Goal: Transaction & Acquisition: Purchase product/service

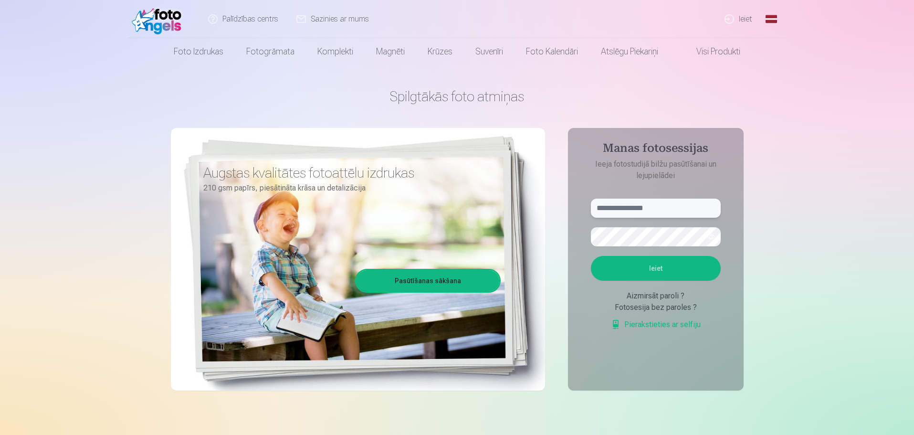
click at [644, 208] on input "text" at bounding box center [656, 208] width 130 height 19
type input "**********"
click at [673, 266] on button "Ieiet" at bounding box center [656, 268] width 130 height 25
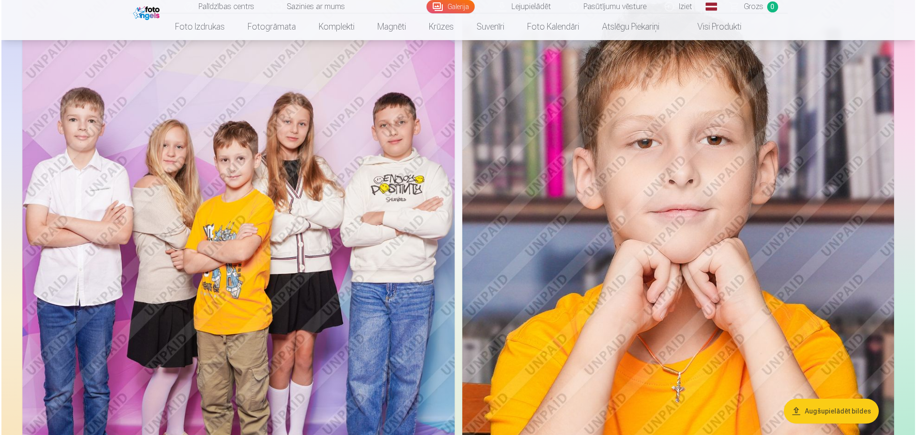
scroll to position [4104, 0]
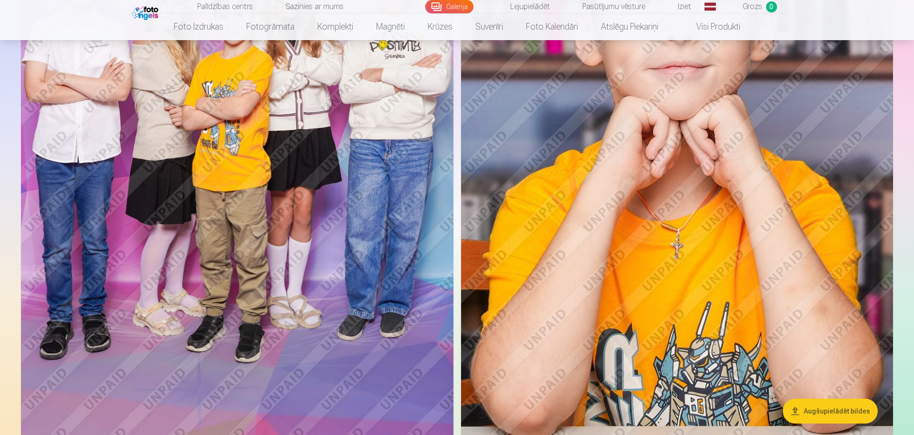
click at [297, 197] on img at bounding box center [237, 154] width 432 height 649
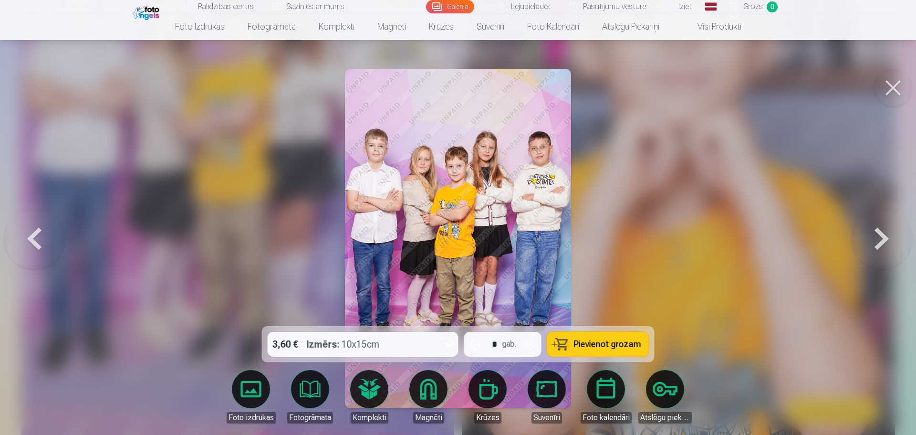
click at [625, 347] on span "Pievienot grozam" at bounding box center [607, 344] width 67 height 9
click at [446, 8] on link "Galerija" at bounding box center [450, 6] width 48 height 13
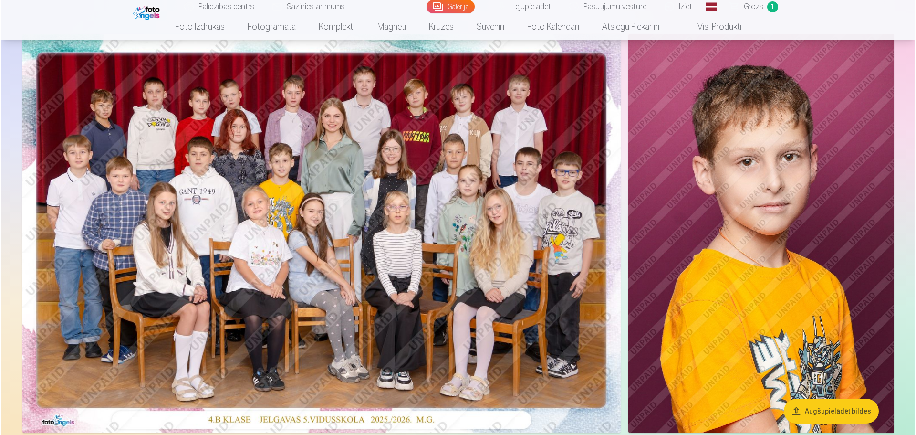
scroll to position [143, 0]
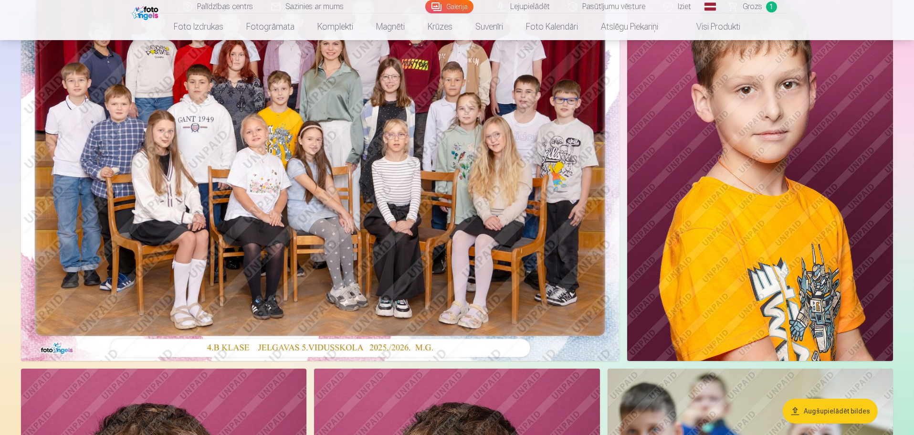
click at [339, 163] on img at bounding box center [320, 161] width 598 height 399
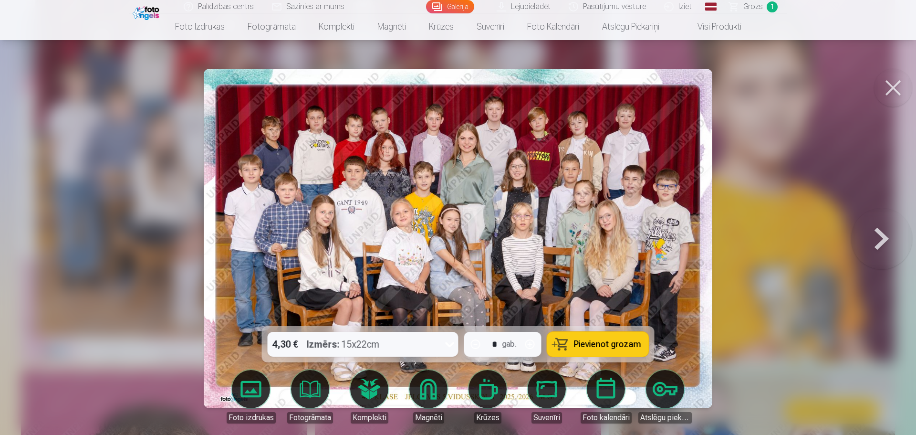
click at [597, 332] on button "Pievienot grozam" at bounding box center [598, 344] width 102 height 25
click at [455, 6] on link "Galerija" at bounding box center [450, 6] width 48 height 13
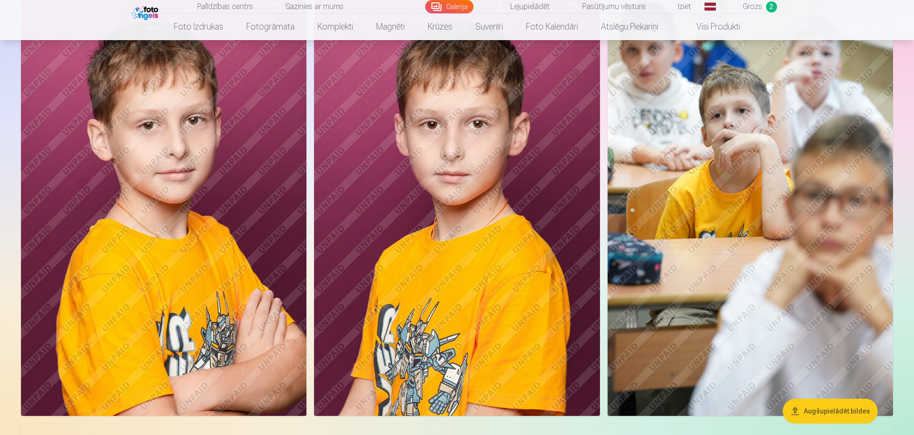
scroll to position [525, 0]
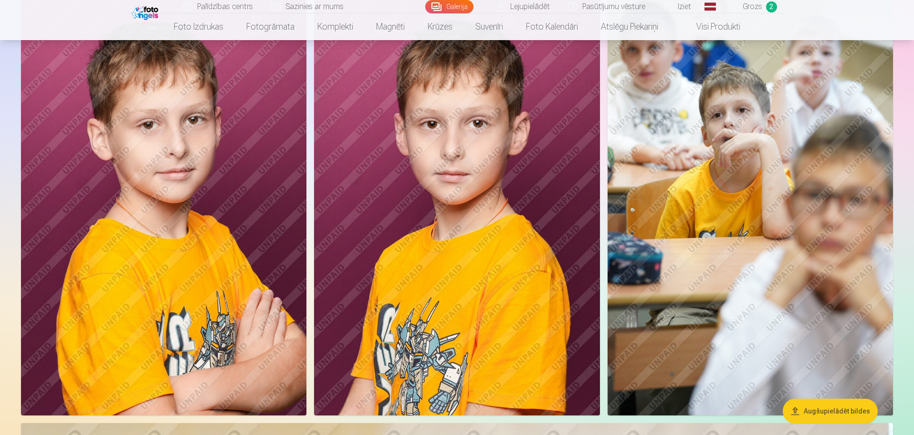
click at [833, 403] on button "Augšupielādēt bildes" at bounding box center [830, 411] width 95 height 25
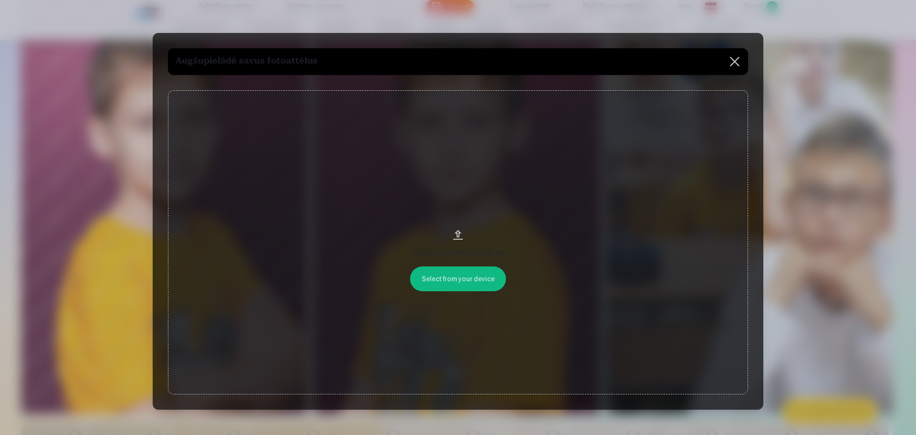
click at [456, 234] on button "Velciet un nometiet failu vai" at bounding box center [458, 242] width 580 height 304
click at [733, 57] on button at bounding box center [735, 61] width 27 height 27
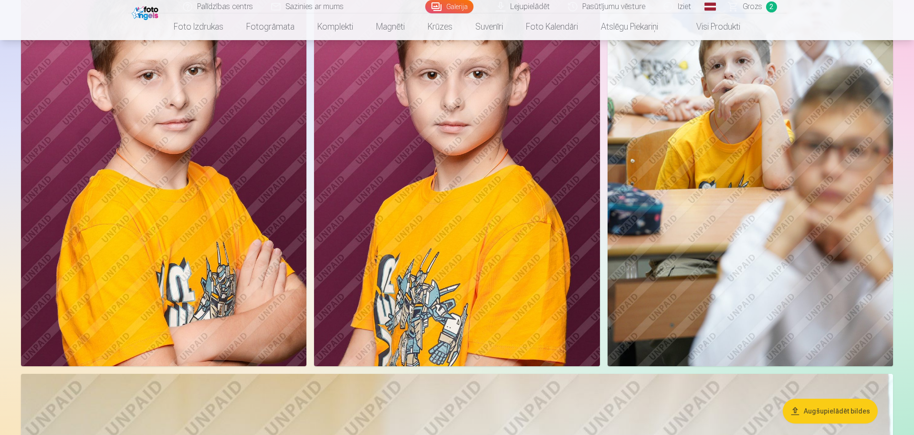
click at [774, 197] on img at bounding box center [751, 151] width 286 height 429
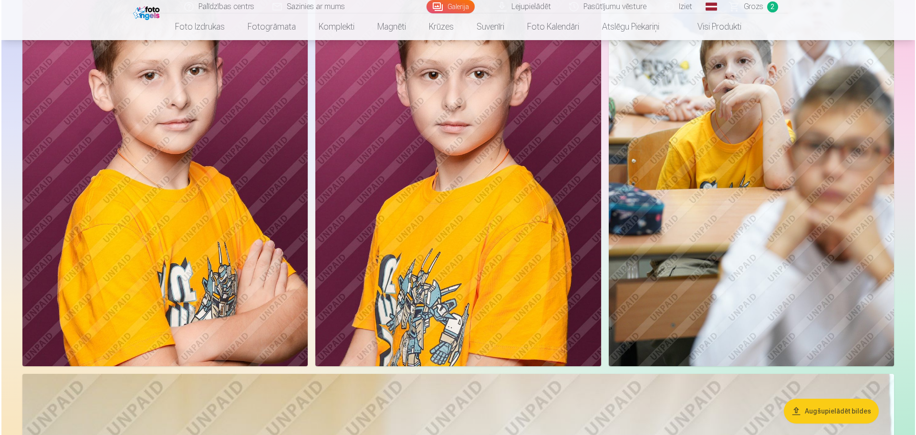
scroll to position [576, 0]
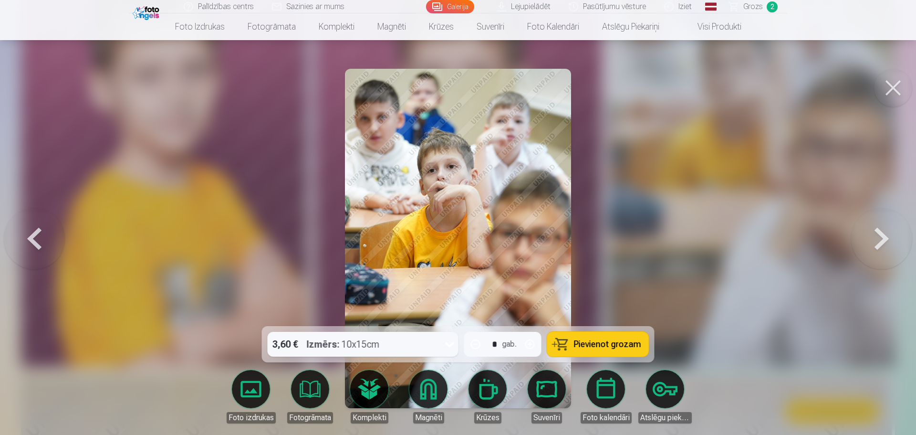
click at [594, 346] on span "Pievienot grozam" at bounding box center [607, 344] width 67 height 9
click at [452, 3] on link "Galerija" at bounding box center [450, 6] width 48 height 13
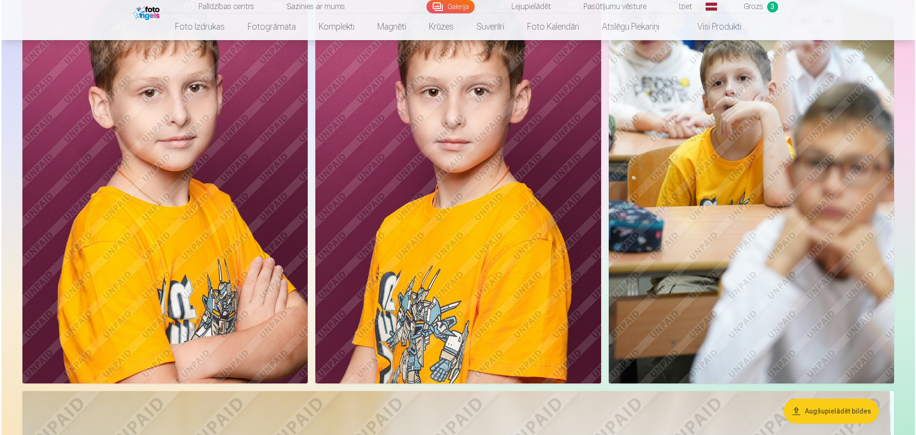
scroll to position [573, 0]
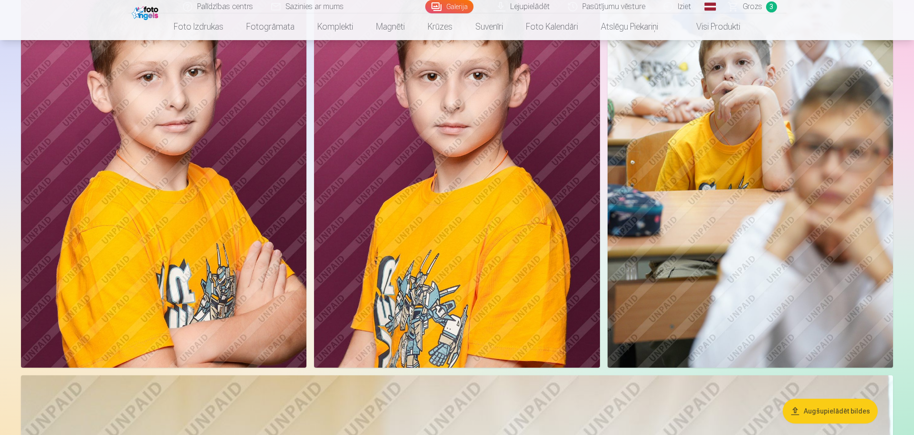
click at [137, 171] on img at bounding box center [163, 153] width 285 height 429
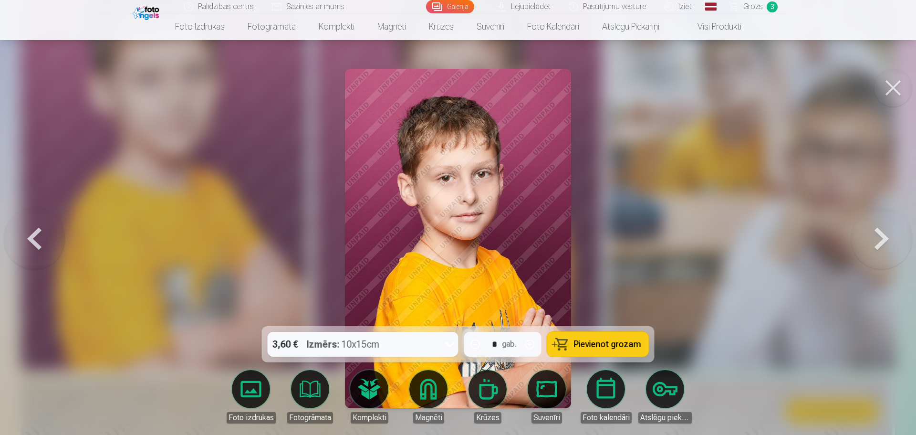
click at [583, 342] on span "Pievienot grozam" at bounding box center [607, 344] width 67 height 9
click at [448, 4] on link "Galerija" at bounding box center [450, 6] width 48 height 13
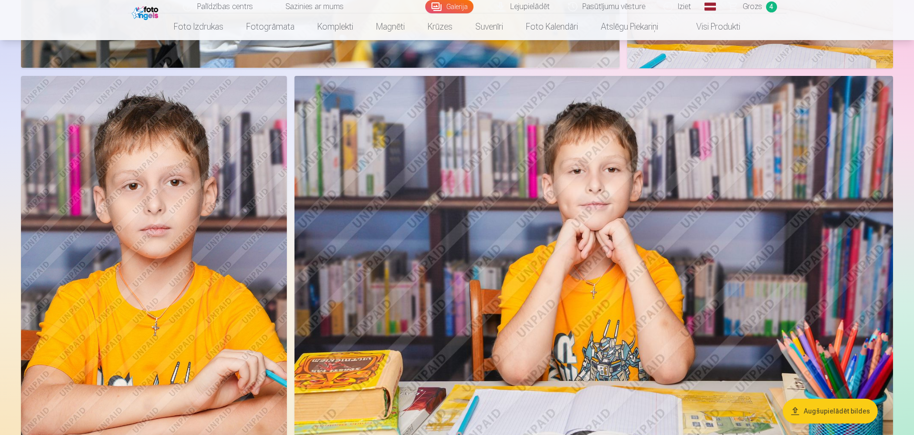
scroll to position [2529, 0]
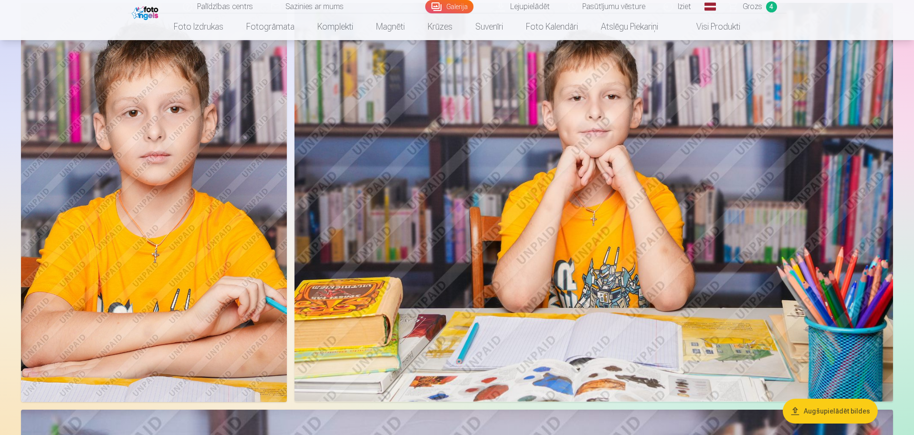
click at [579, 137] on img at bounding box center [593, 202] width 598 height 399
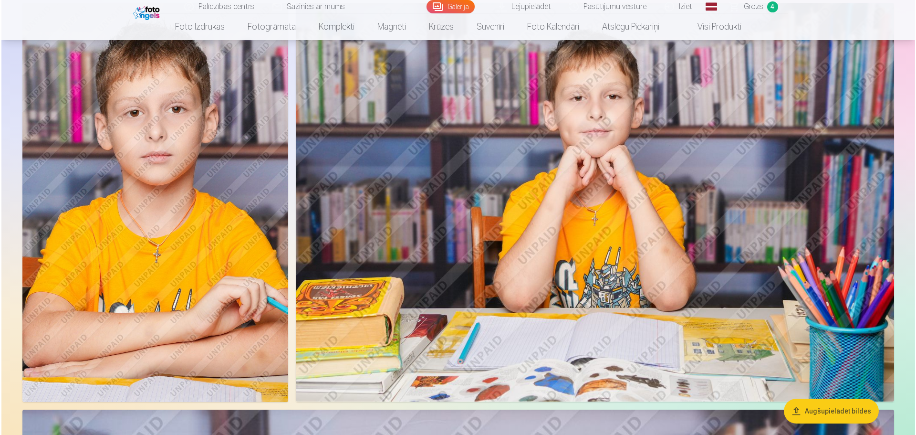
scroll to position [2536, 0]
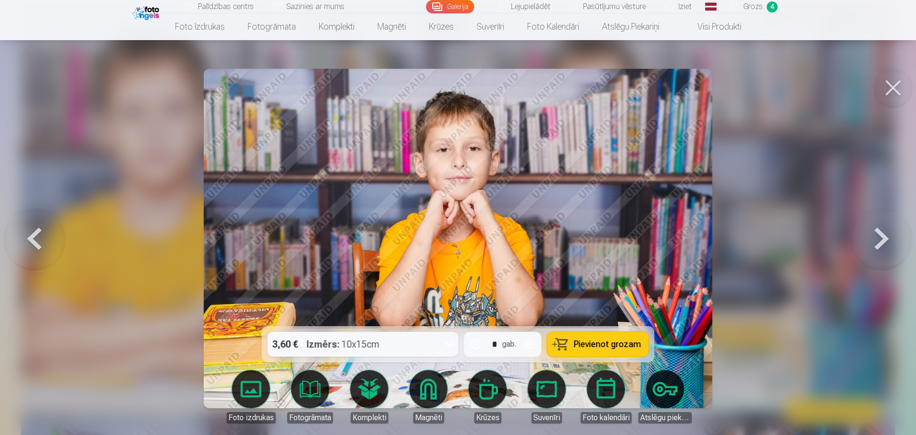
click at [627, 340] on span "Pievienot grozam" at bounding box center [607, 344] width 67 height 9
click at [460, 10] on link "Galerija" at bounding box center [450, 6] width 48 height 13
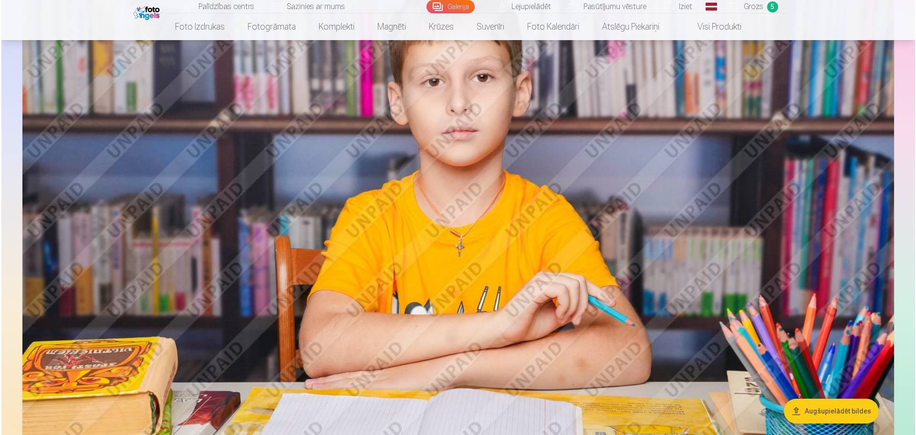
scroll to position [2959, 0]
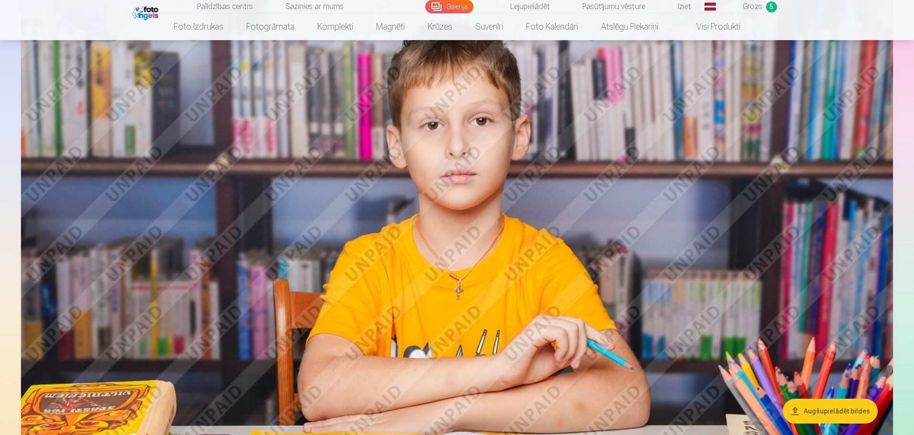
click at [531, 226] on img at bounding box center [457, 270] width 872 height 581
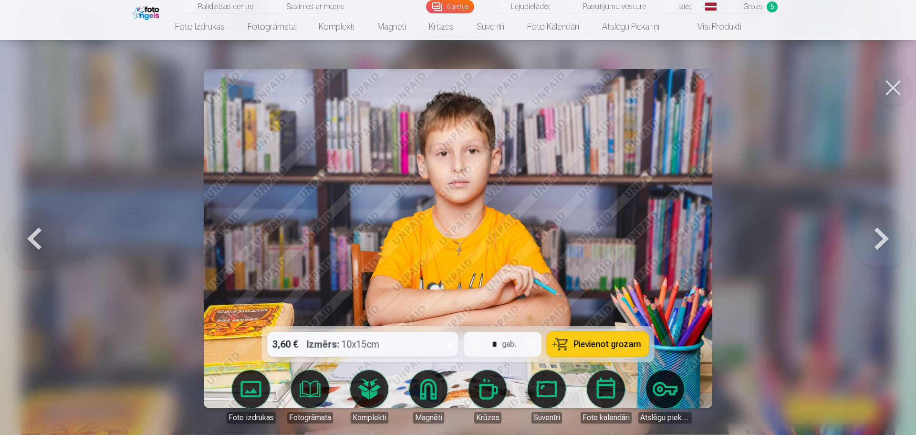
click at [593, 343] on span "Pievienot grozam" at bounding box center [607, 344] width 67 height 9
click at [451, 7] on link "Galerija" at bounding box center [450, 6] width 48 height 13
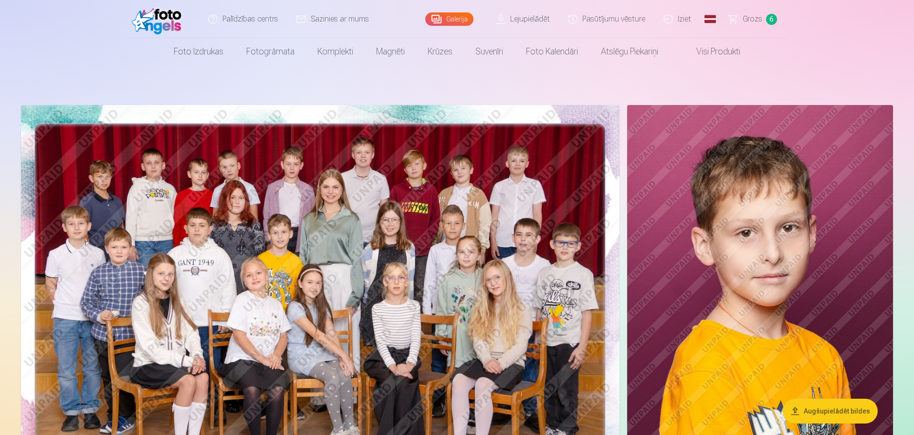
click at [767, 11] on link "Grozs 6" at bounding box center [753, 19] width 67 height 38
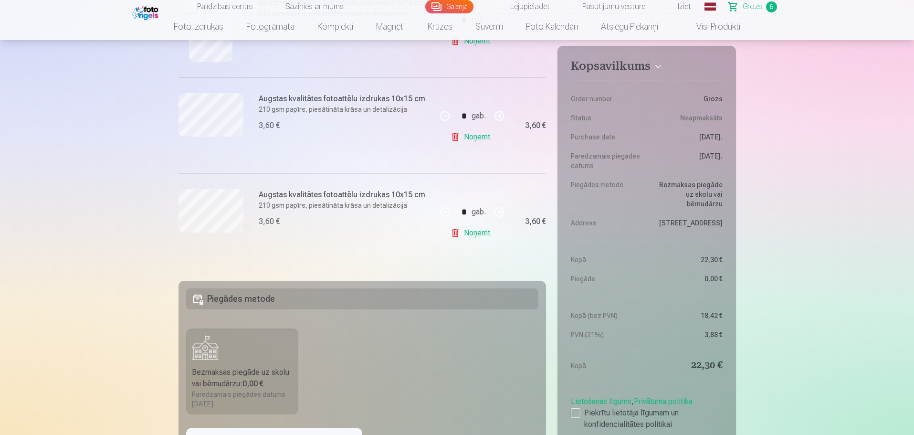
scroll to position [573, 0]
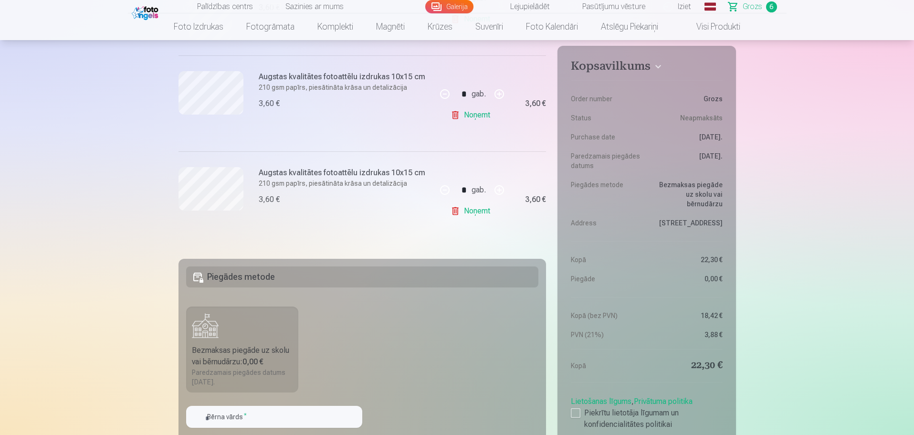
click at [472, 209] on link "Noņemt" at bounding box center [472, 210] width 43 height 19
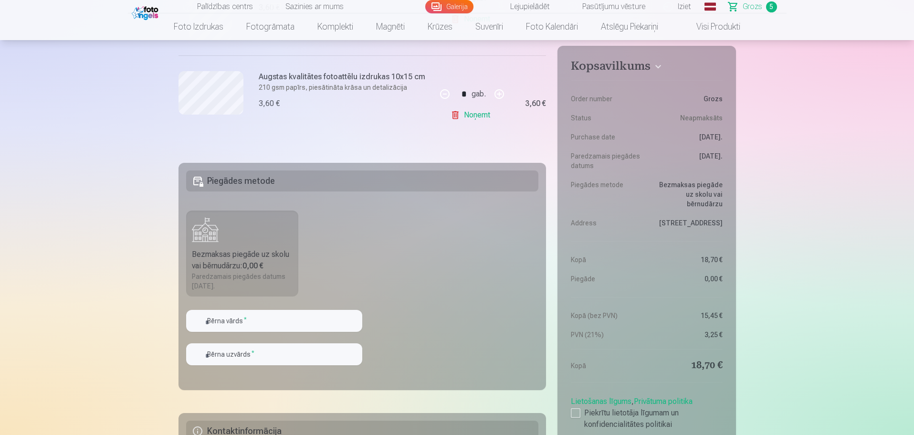
click at [456, 117] on link "Noņemt" at bounding box center [472, 114] width 43 height 19
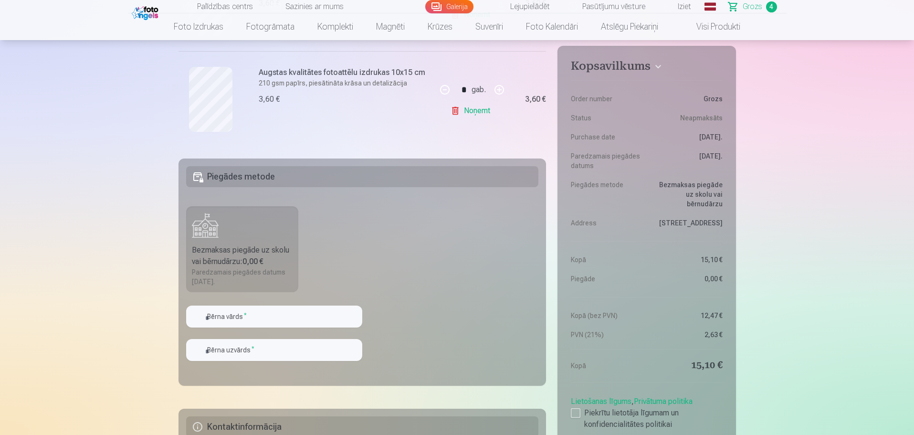
scroll to position [477, 0]
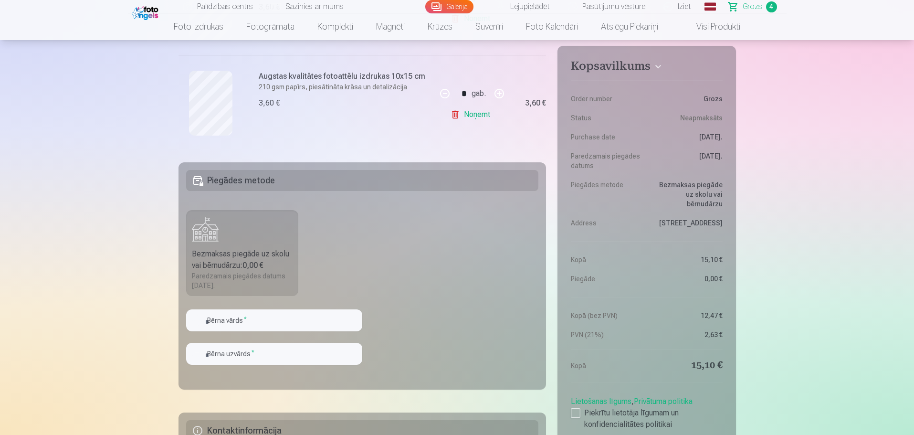
click at [472, 117] on link "Noņemt" at bounding box center [472, 114] width 43 height 19
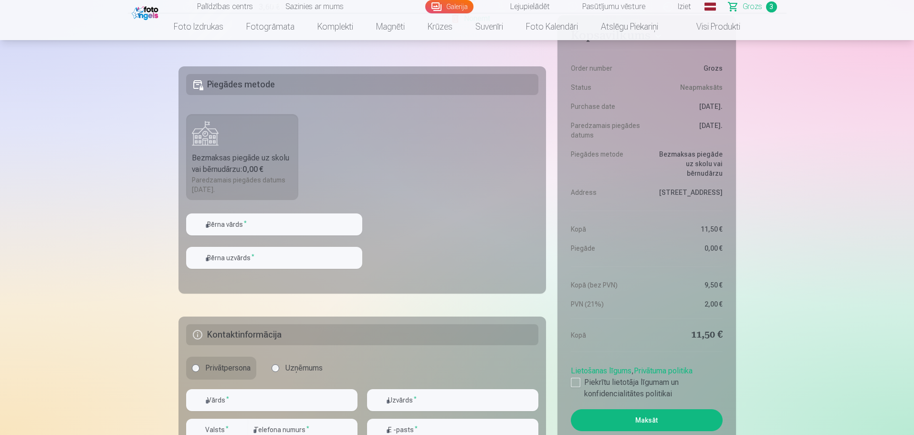
scroll to position [430, 0]
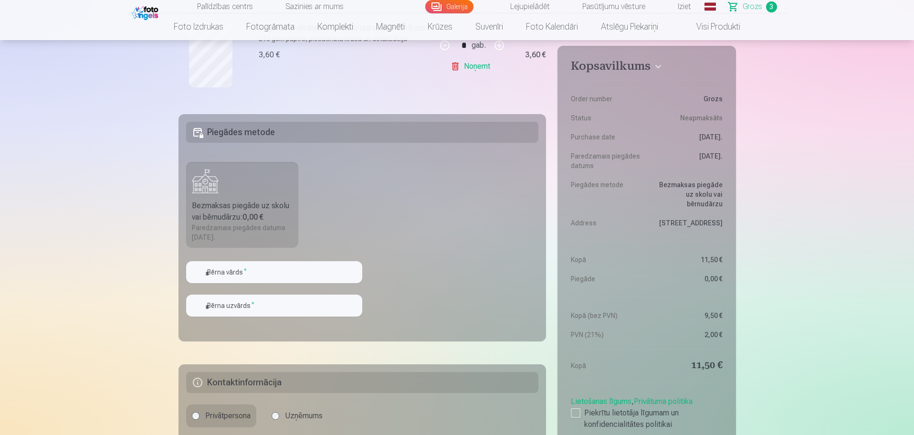
click at [462, 70] on link "Noņemt" at bounding box center [472, 66] width 43 height 19
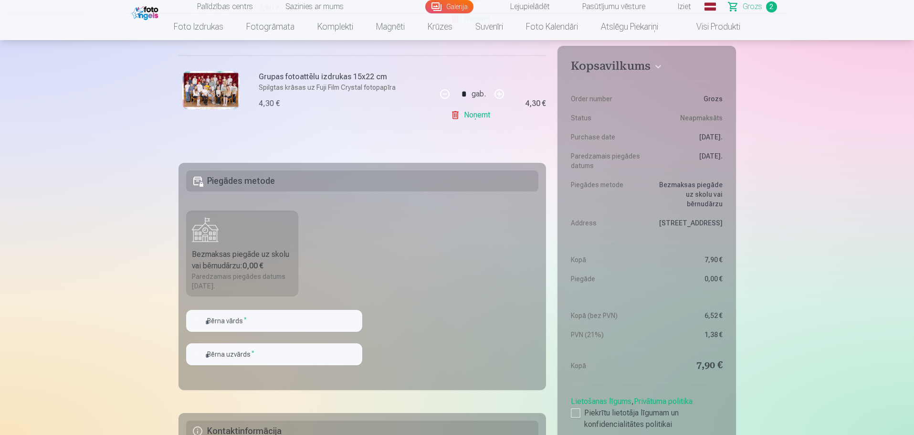
scroll to position [191, 0]
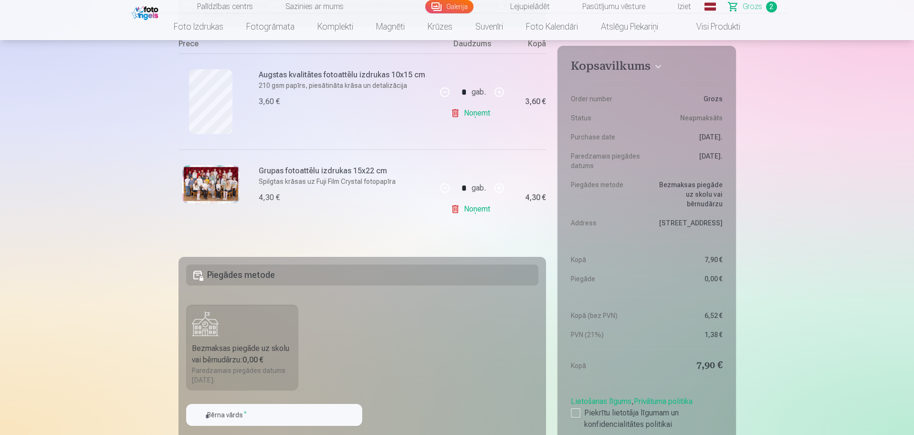
click at [466, 207] on link "Noņemt" at bounding box center [472, 208] width 43 height 19
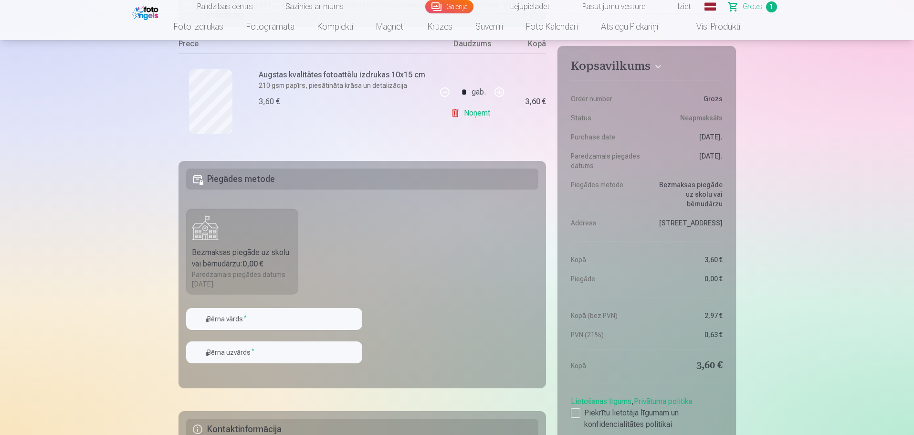
click at [478, 115] on link "Noņemt" at bounding box center [472, 113] width 43 height 19
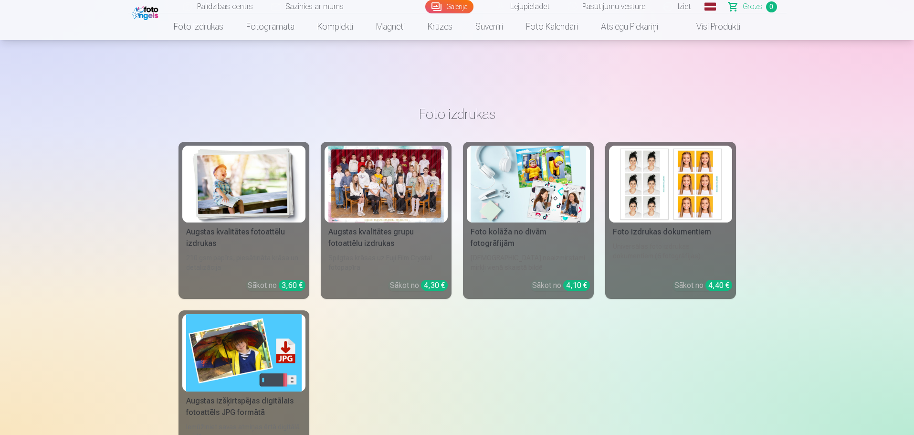
click at [462, 3] on link "Galerija" at bounding box center [449, 6] width 48 height 13
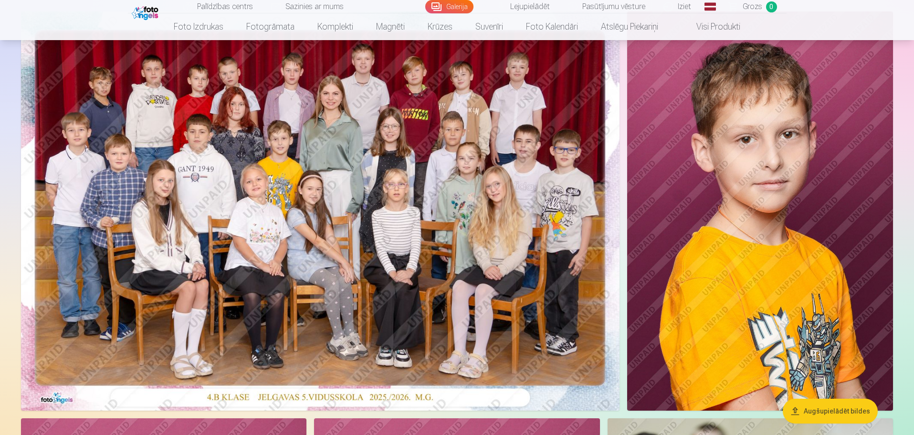
scroll to position [95, 0]
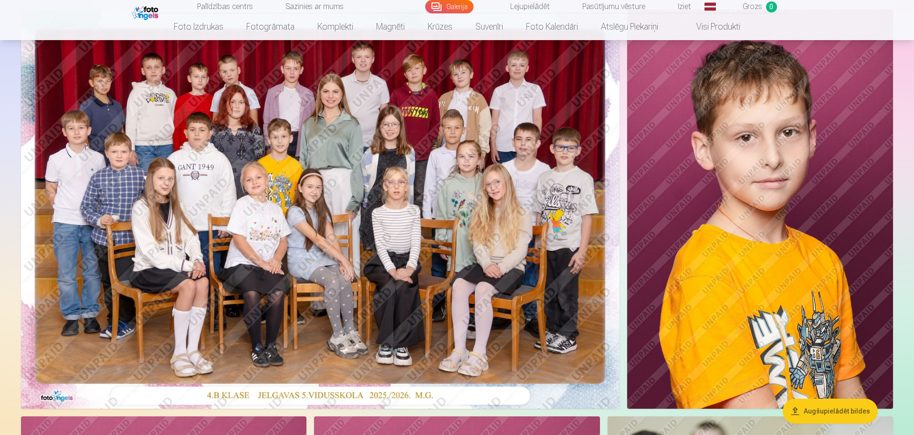
click at [371, 212] on img at bounding box center [320, 209] width 598 height 399
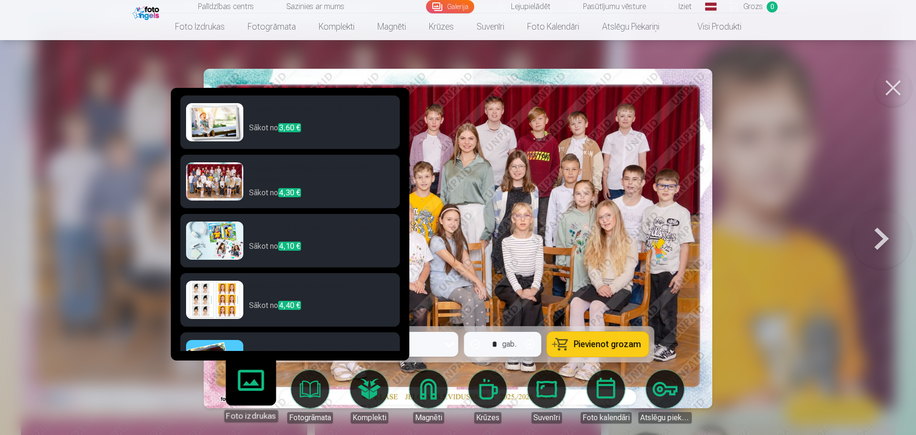
click at [248, 387] on link "Foto izdrukas" at bounding box center [250, 392] width 59 height 59
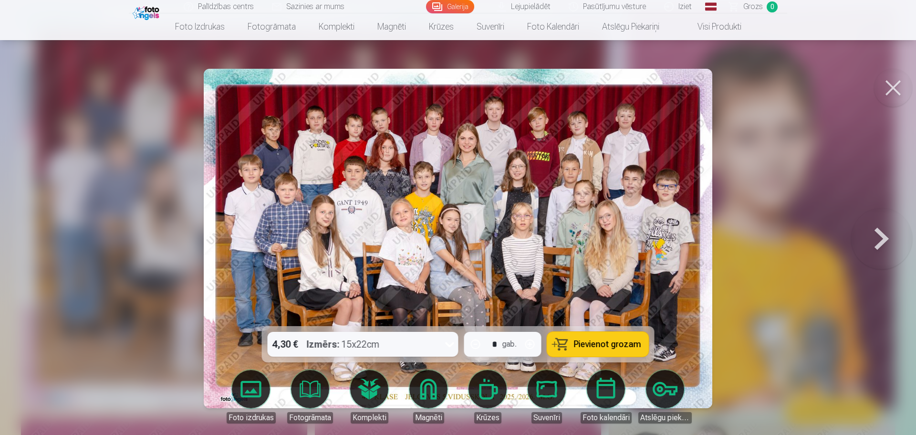
click at [839, 222] on div at bounding box center [458, 217] width 916 height 435
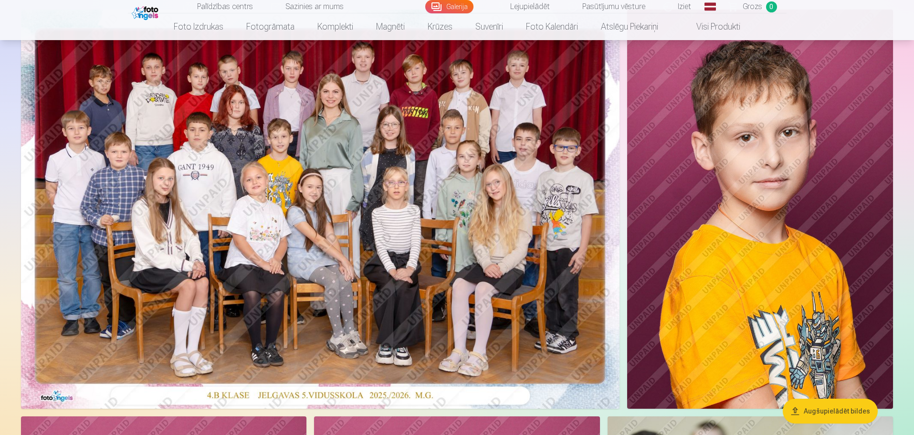
click at [376, 235] on img at bounding box center [320, 209] width 598 height 399
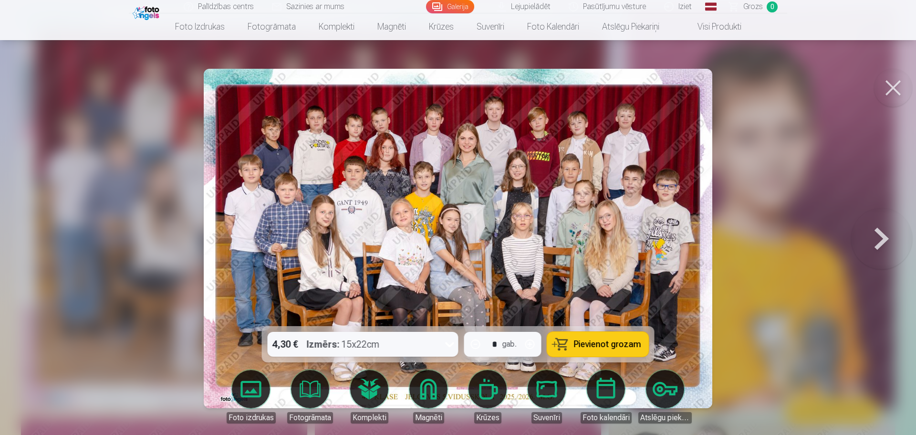
click at [592, 340] on span "Pievienot grozam" at bounding box center [607, 344] width 67 height 9
click at [458, 6] on link "Galerija" at bounding box center [450, 6] width 48 height 13
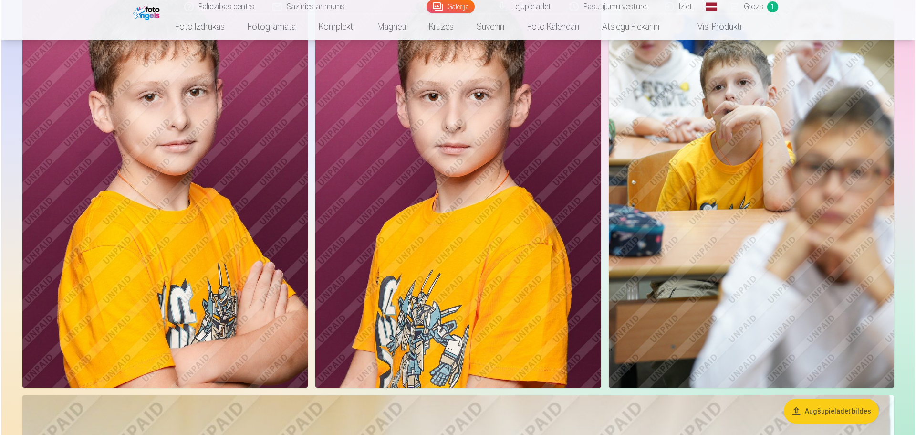
scroll to position [573, 0]
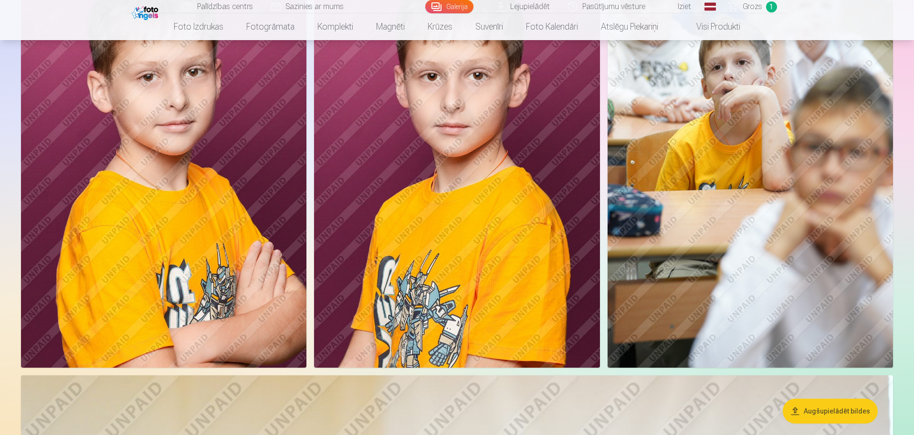
click at [224, 176] on img at bounding box center [163, 153] width 285 height 429
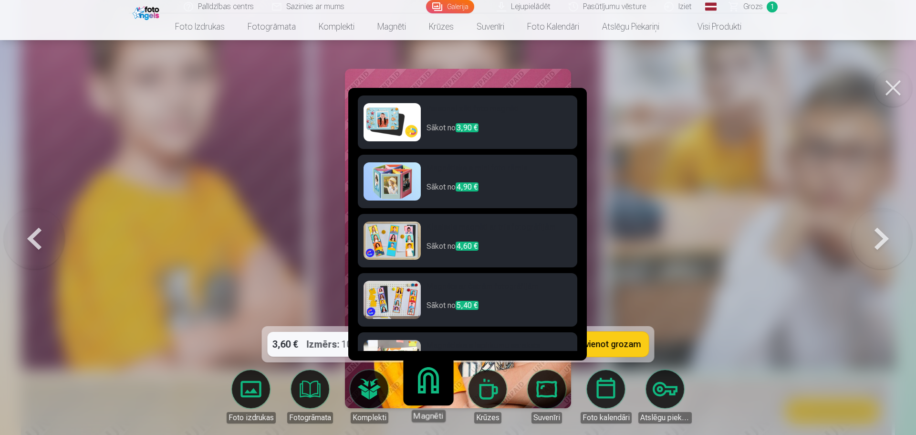
click at [464, 123] on span "3,90 €" at bounding box center [467, 127] width 23 height 9
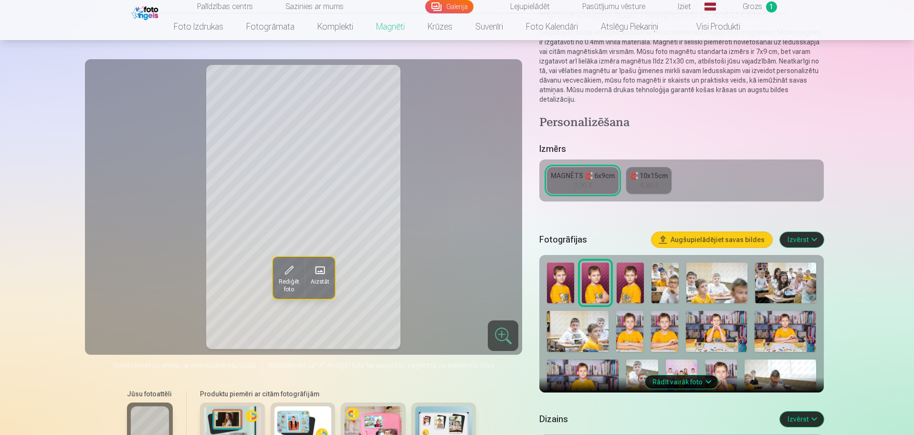
scroll to position [95, 0]
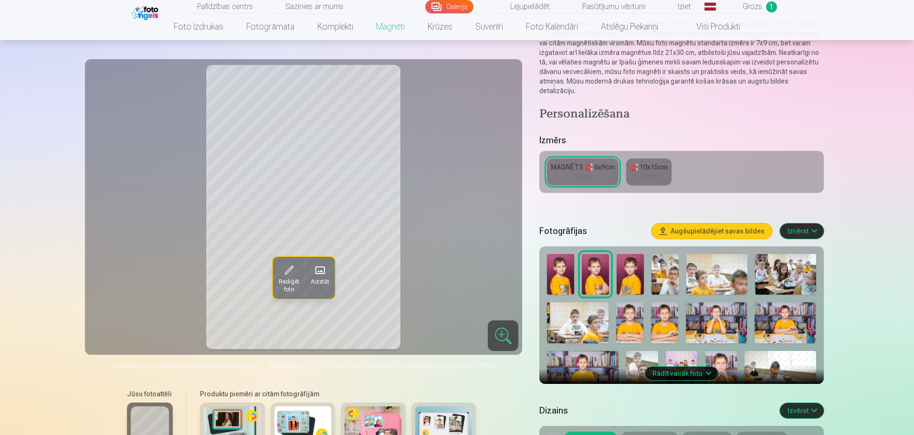
click at [600, 266] on img at bounding box center [595, 274] width 27 height 41
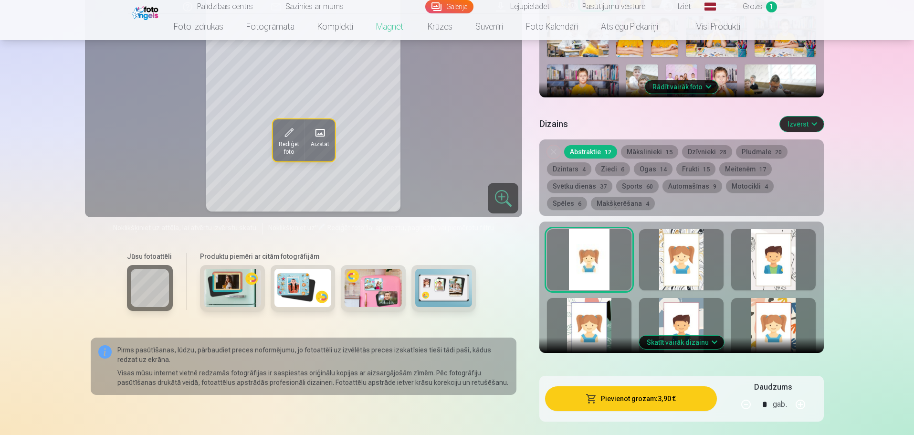
scroll to position [430, 0]
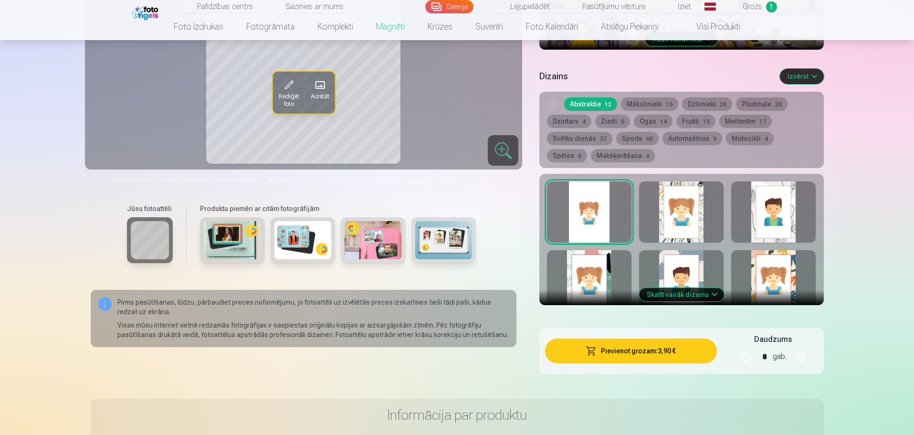
click at [691, 288] on button "Skatīt vairāk dizainu" at bounding box center [681, 294] width 85 height 13
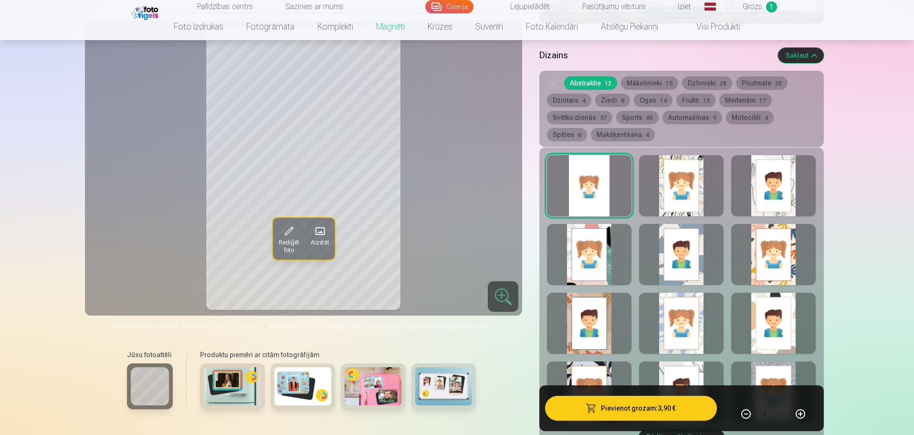
scroll to position [334, 0]
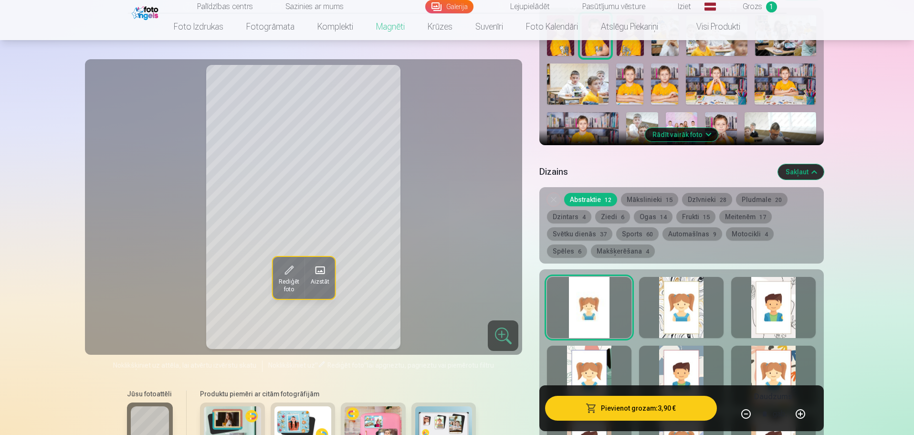
click at [785, 293] on div at bounding box center [773, 307] width 84 height 61
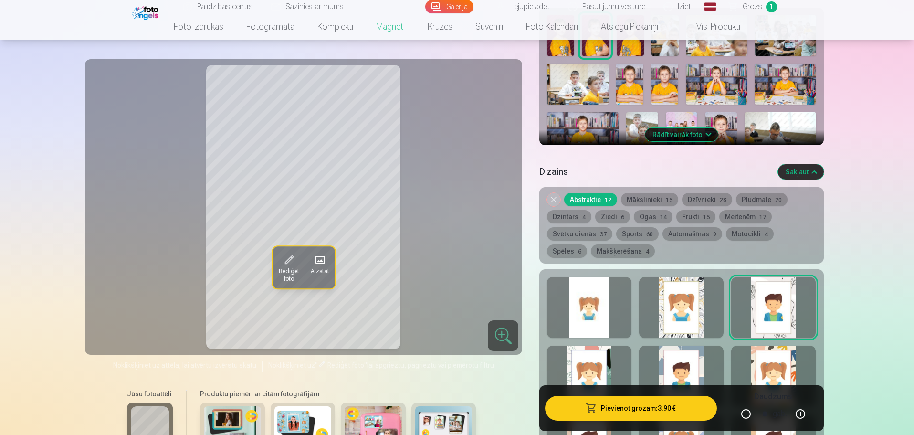
click at [662, 292] on div at bounding box center [681, 307] width 84 height 61
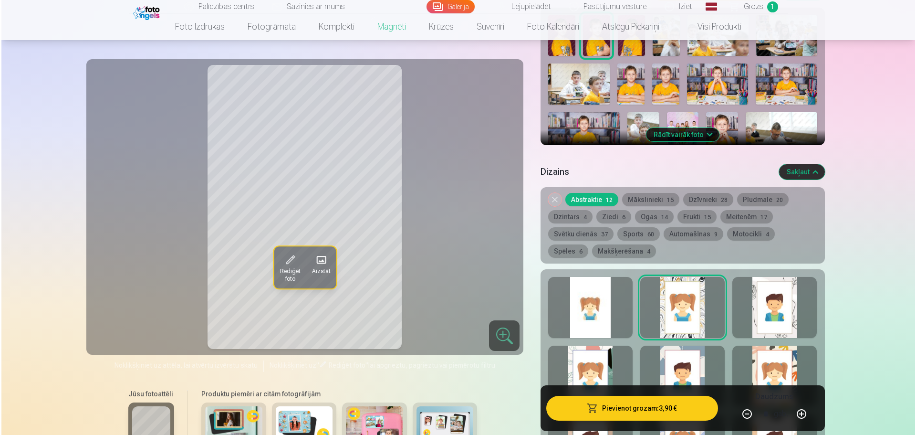
scroll to position [382, 0]
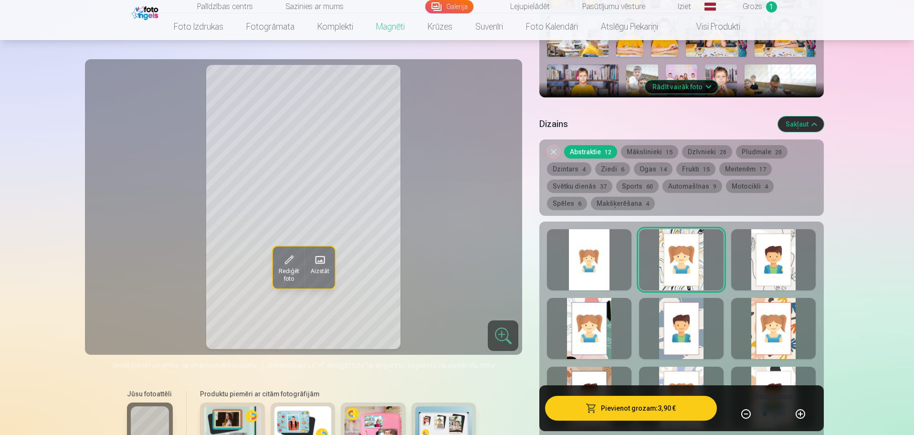
click at [601, 310] on div at bounding box center [589, 328] width 84 height 61
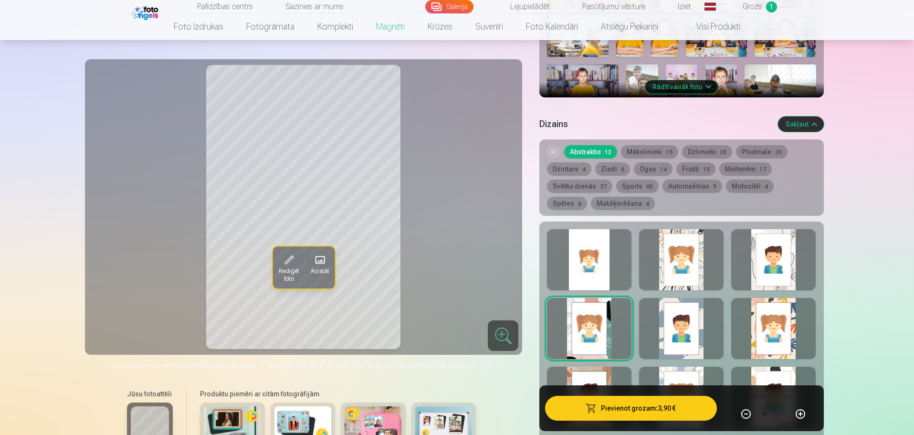
click at [671, 315] on div at bounding box center [681, 328] width 84 height 61
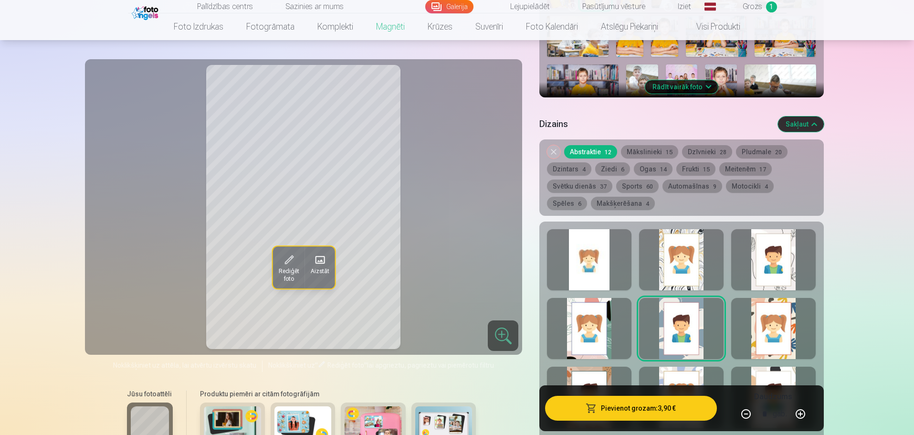
click at [766, 313] on div at bounding box center [773, 328] width 84 height 61
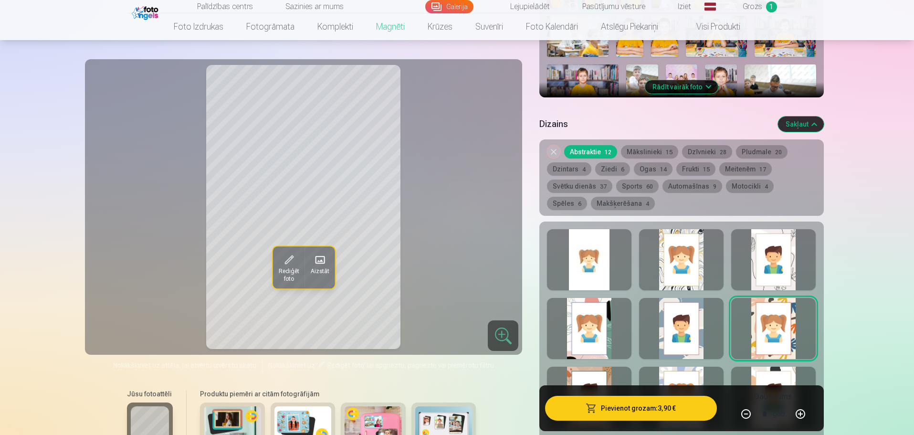
click at [602, 250] on div at bounding box center [589, 259] width 84 height 61
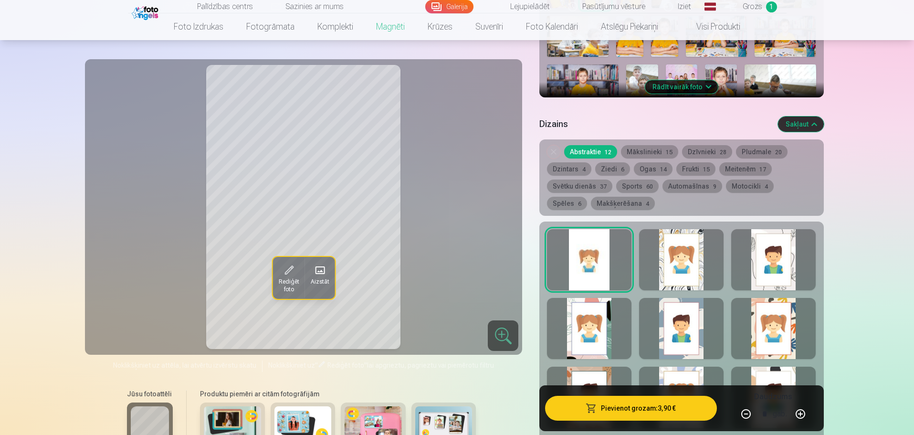
click at [657, 406] on button "Pievienot grozam : 3,90 €" at bounding box center [630, 408] width 171 height 25
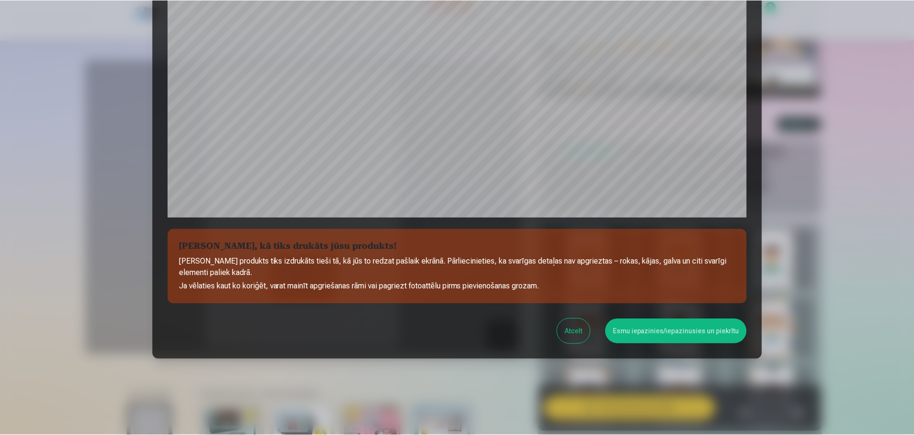
scroll to position [252, 0]
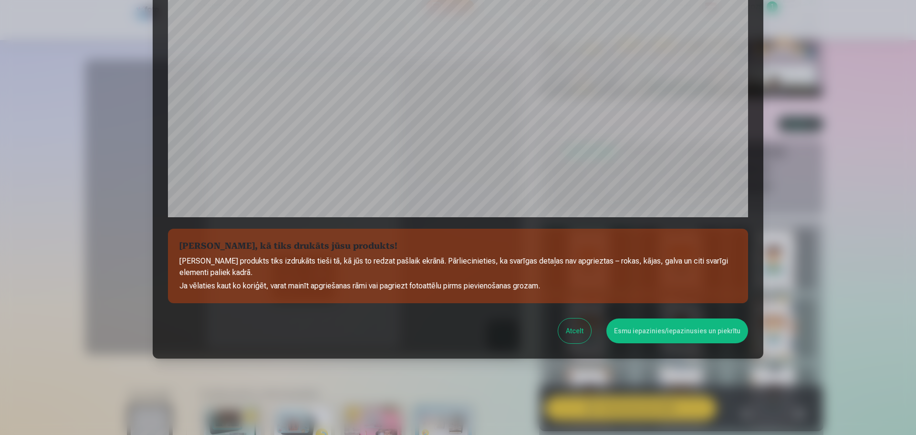
click at [704, 322] on button "Esmu iepazinies/iepazinusies un piekrītu" at bounding box center [678, 330] width 142 height 25
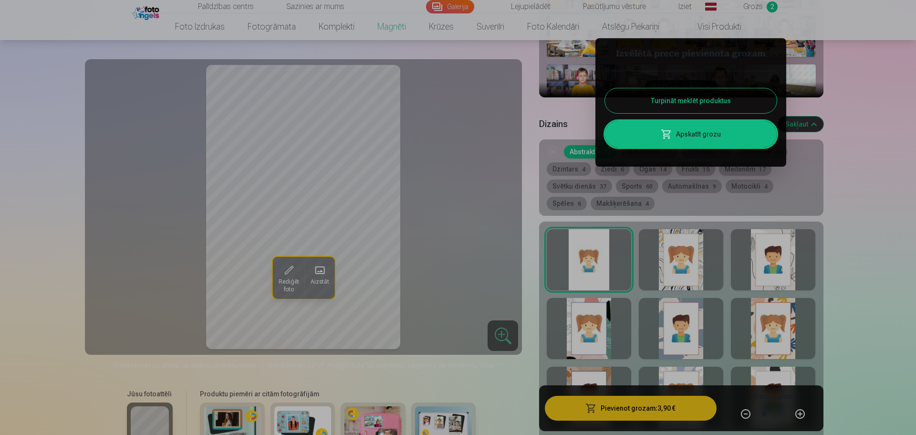
click at [668, 97] on button "Turpināt meklēt produktus" at bounding box center [691, 100] width 172 height 25
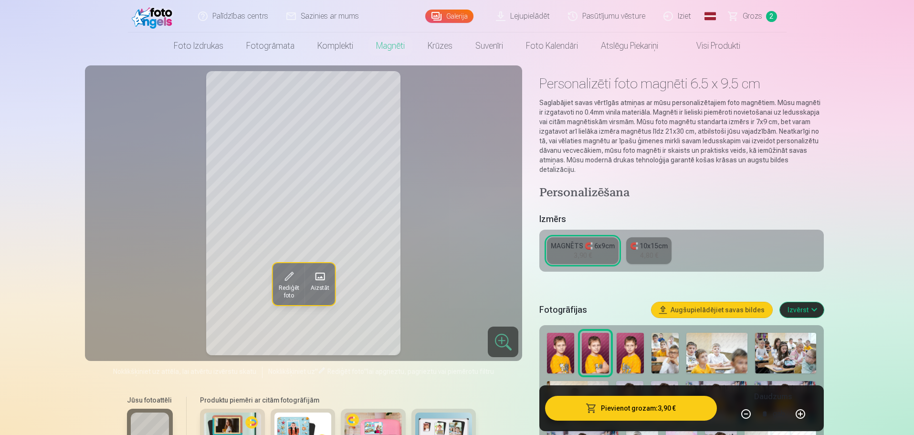
scroll to position [0, 0]
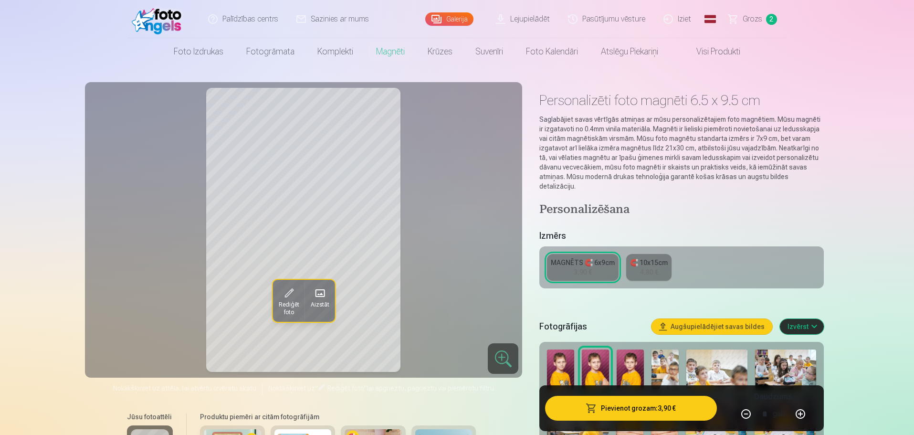
click at [453, 15] on link "Galerija" at bounding box center [449, 18] width 48 height 13
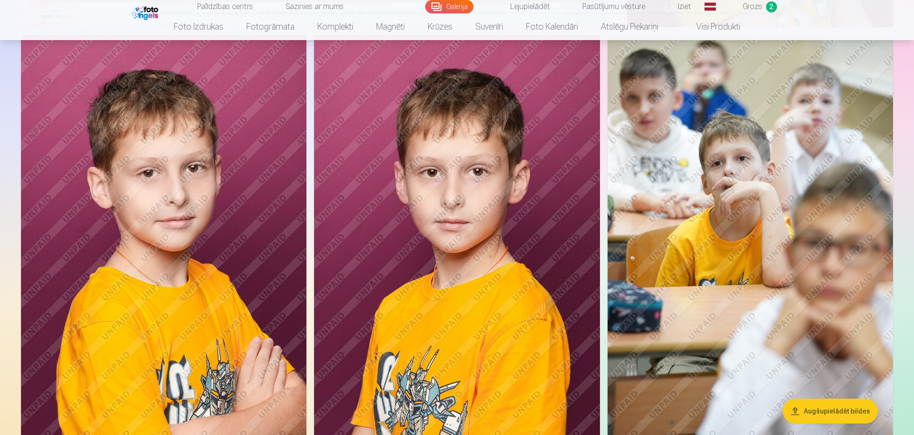
scroll to position [477, 0]
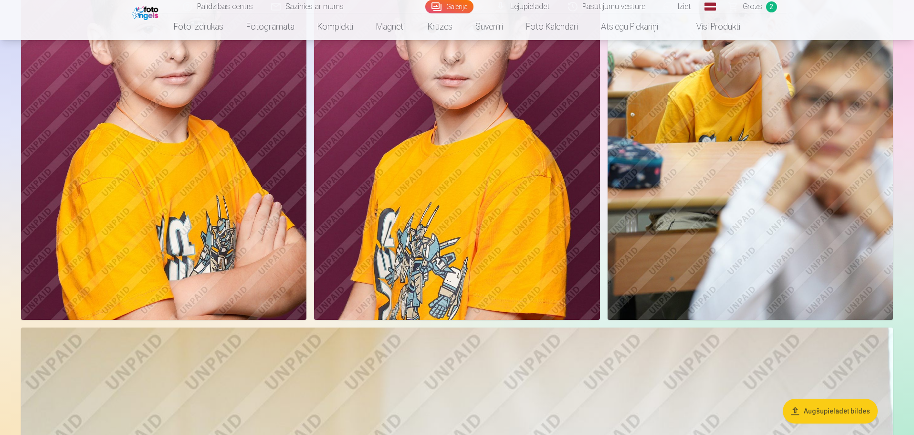
click at [750, 191] on img at bounding box center [751, 105] width 286 height 429
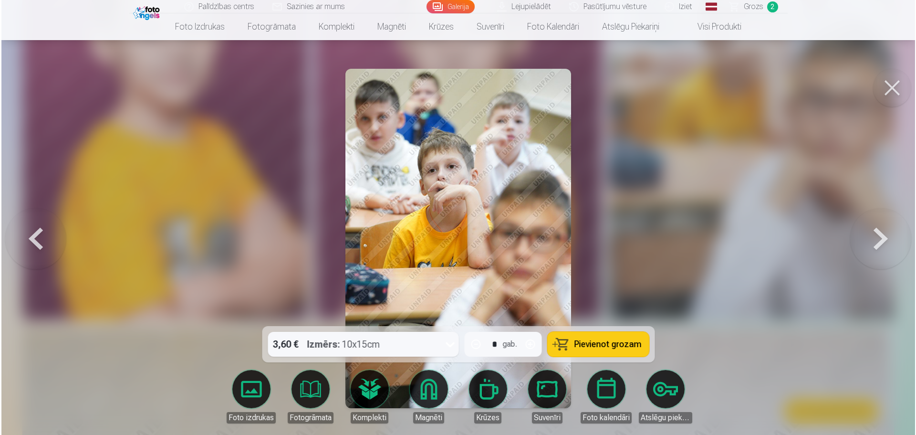
scroll to position [622, 0]
click at [445, 342] on icon at bounding box center [449, 343] width 15 height 15
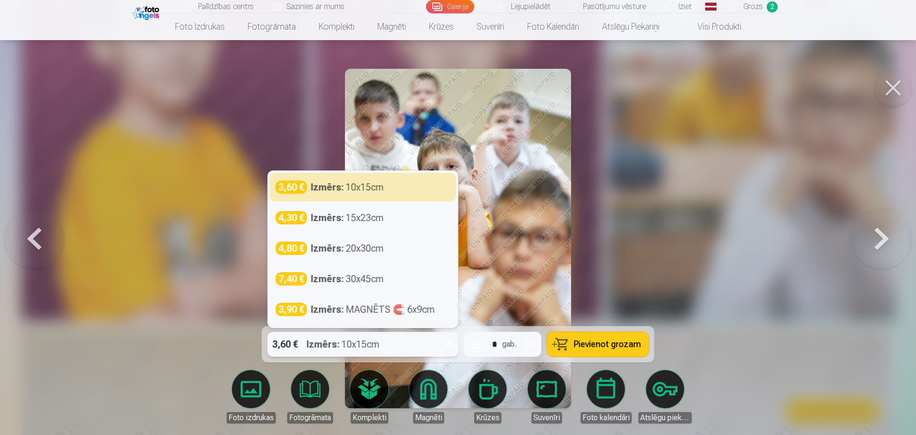
click at [445, 342] on icon at bounding box center [449, 343] width 15 height 15
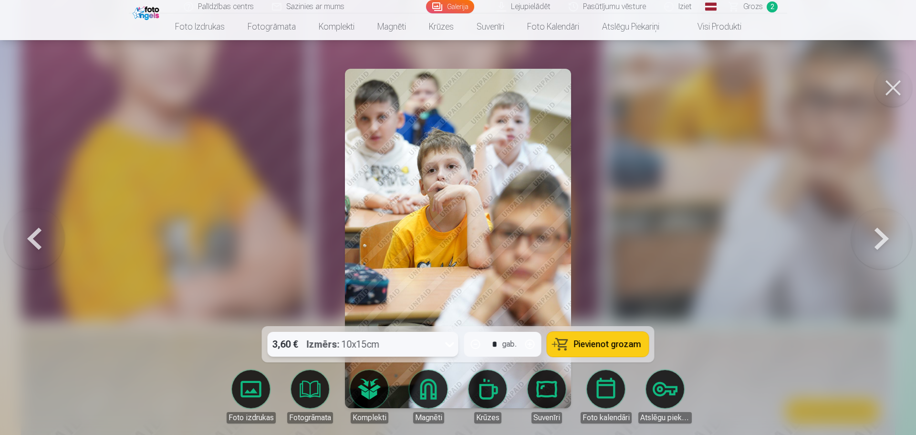
click at [578, 346] on span "Pievienot grozam" at bounding box center [607, 344] width 67 height 9
click at [457, 4] on link "Galerija" at bounding box center [450, 6] width 48 height 13
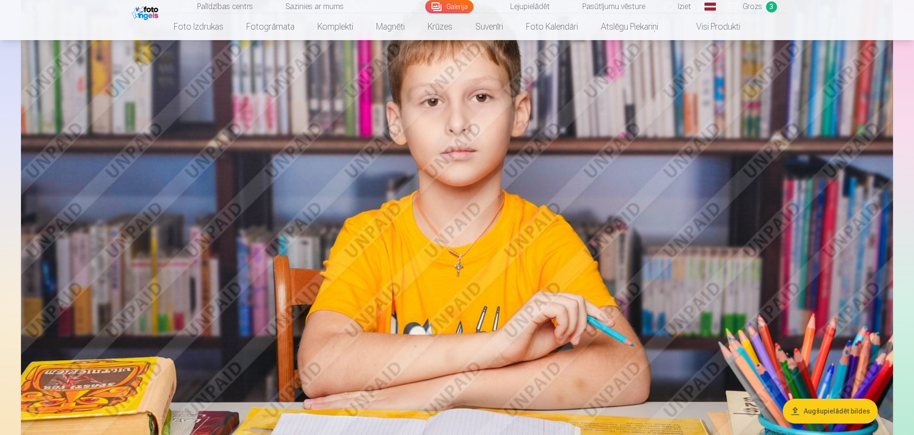
scroll to position [3102, 0]
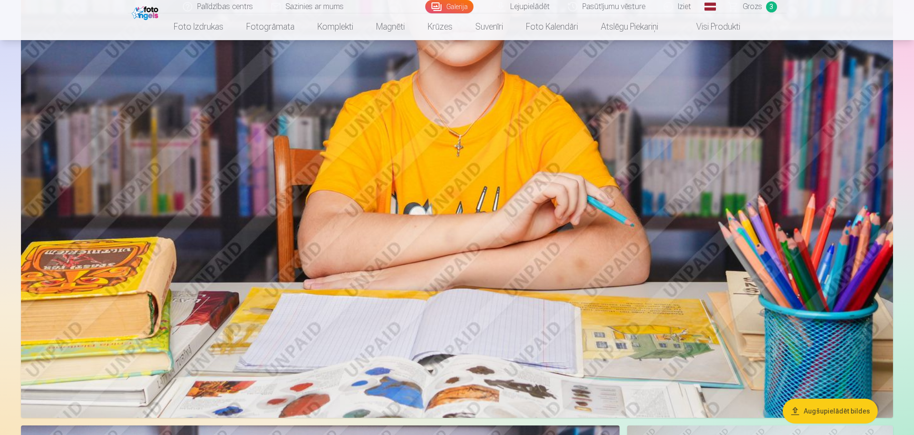
click at [839, 412] on button "Augšupielādēt bildes" at bounding box center [830, 411] width 95 height 25
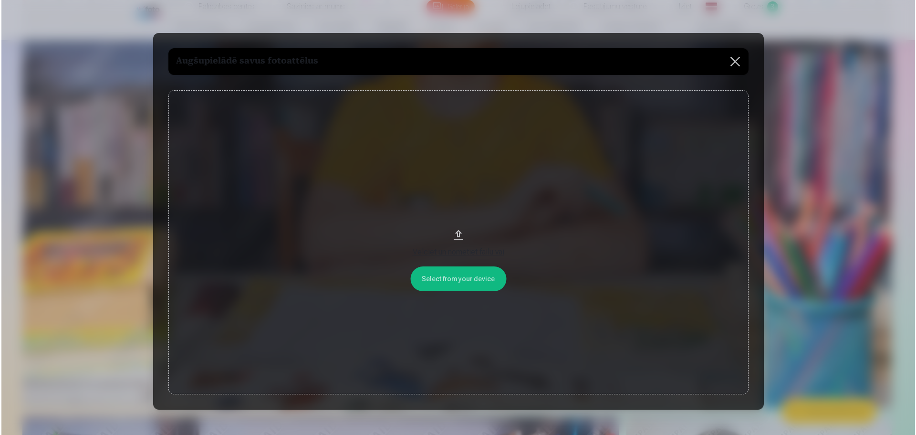
scroll to position [3110, 0]
click at [737, 58] on button at bounding box center [735, 61] width 27 height 27
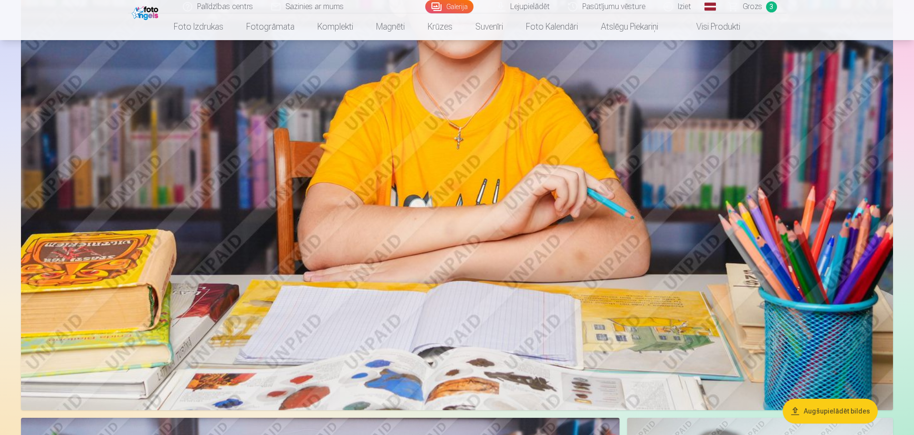
click at [574, 221] on img at bounding box center [457, 119] width 872 height 581
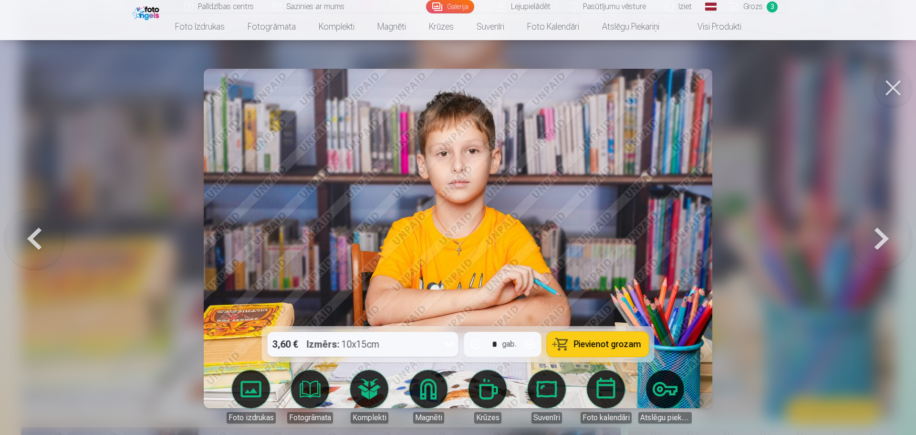
click at [591, 345] on span "Pievienot grozam" at bounding box center [607, 344] width 67 height 9
click at [450, 3] on link "Galerija" at bounding box center [450, 6] width 48 height 13
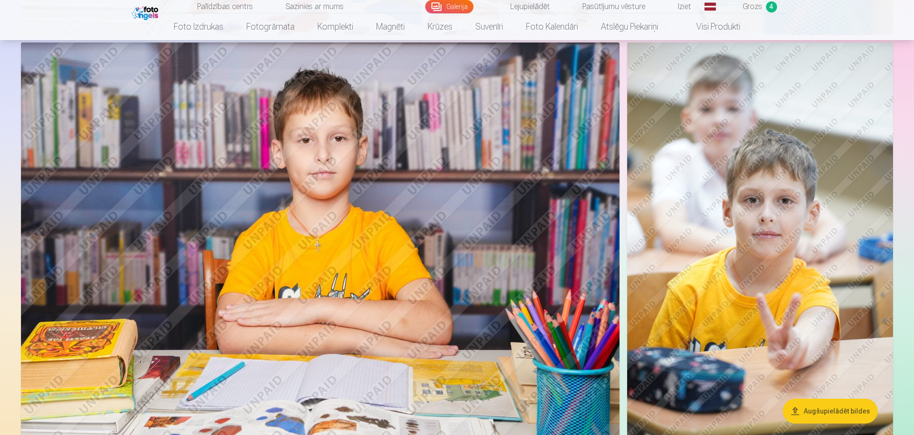
scroll to position [3579, 0]
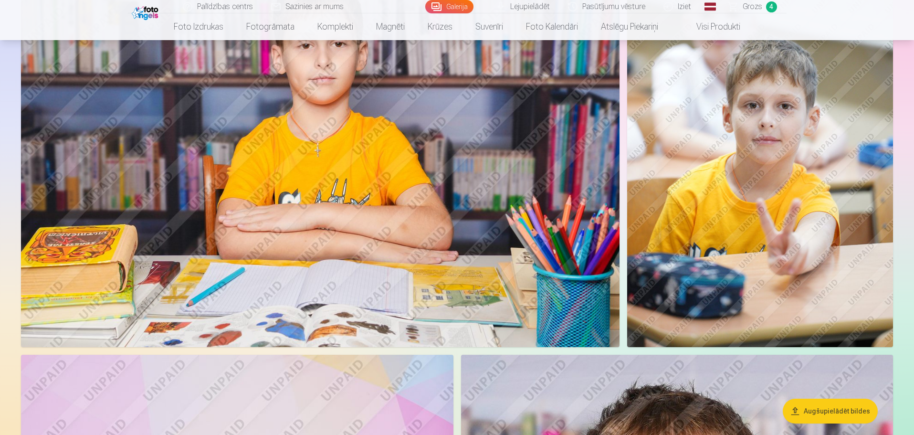
click at [828, 163] on img at bounding box center [760, 147] width 266 height 399
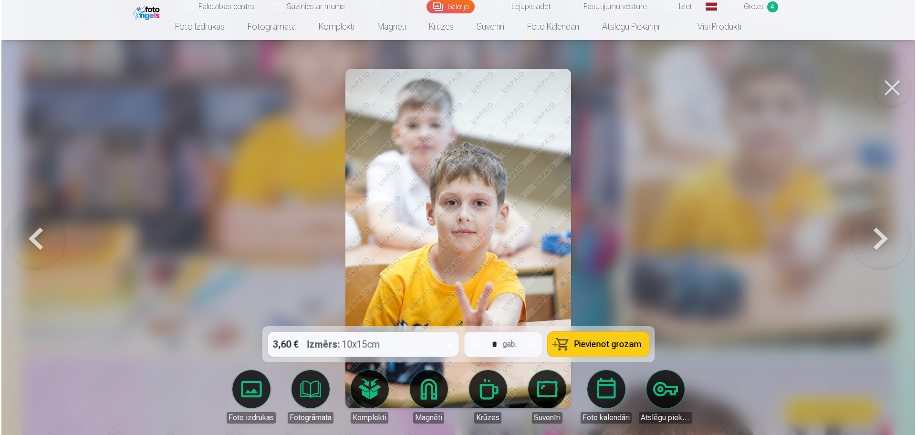
scroll to position [3589, 0]
click at [608, 343] on span "Pievienot grozam" at bounding box center [607, 344] width 67 height 9
click at [449, 3] on link "Galerija" at bounding box center [450, 6] width 48 height 13
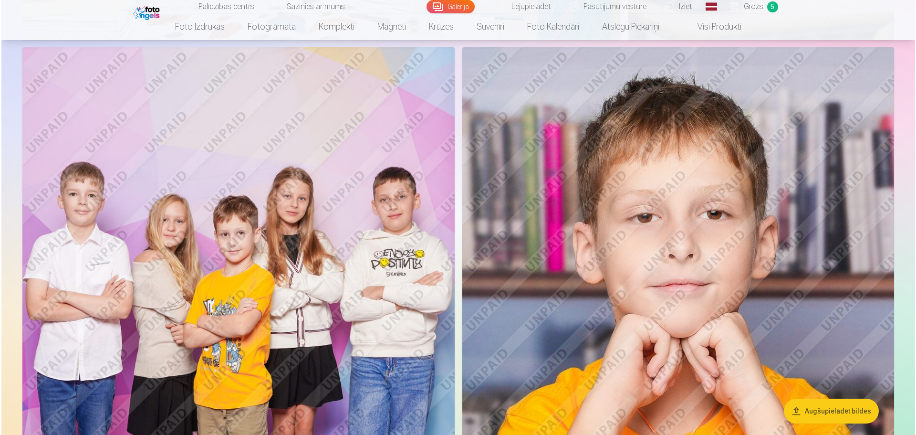
scroll to position [3961, 0]
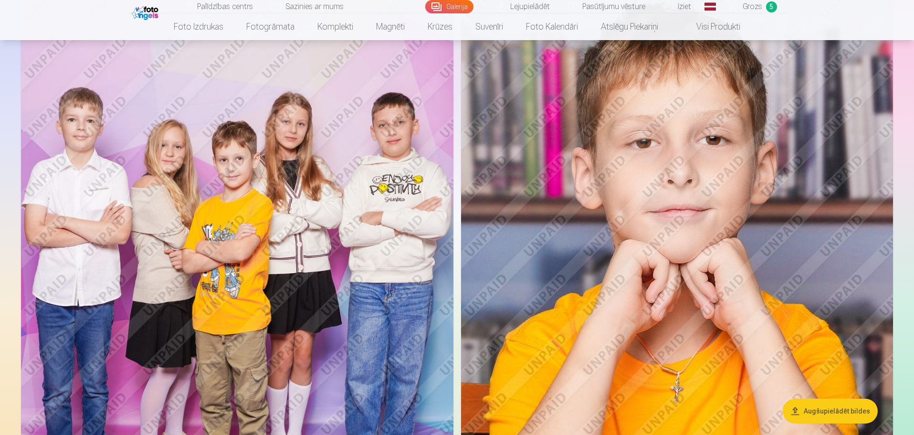
click at [210, 284] on img at bounding box center [237, 297] width 432 height 649
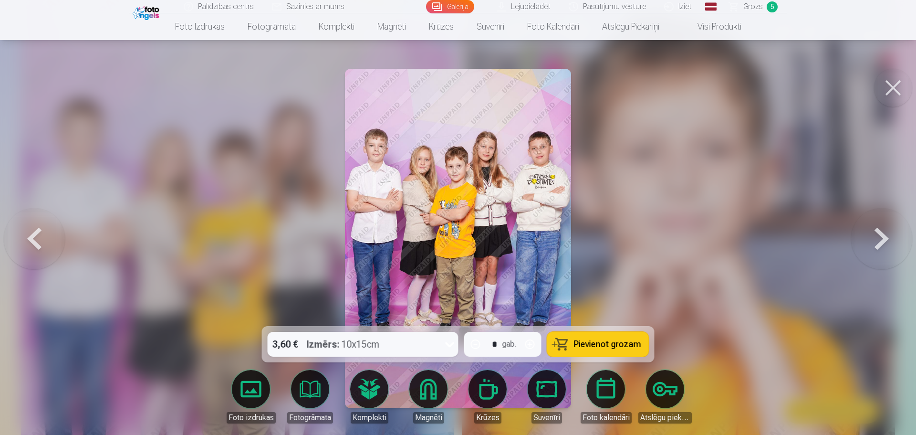
click at [633, 346] on span "Pievienot grozam" at bounding box center [607, 344] width 67 height 9
click at [462, 2] on link "Galerija" at bounding box center [450, 6] width 48 height 13
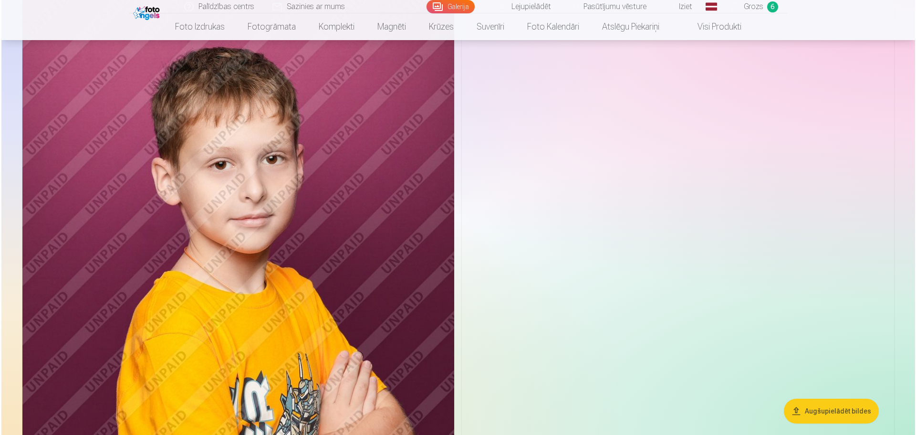
scroll to position [6109, 0]
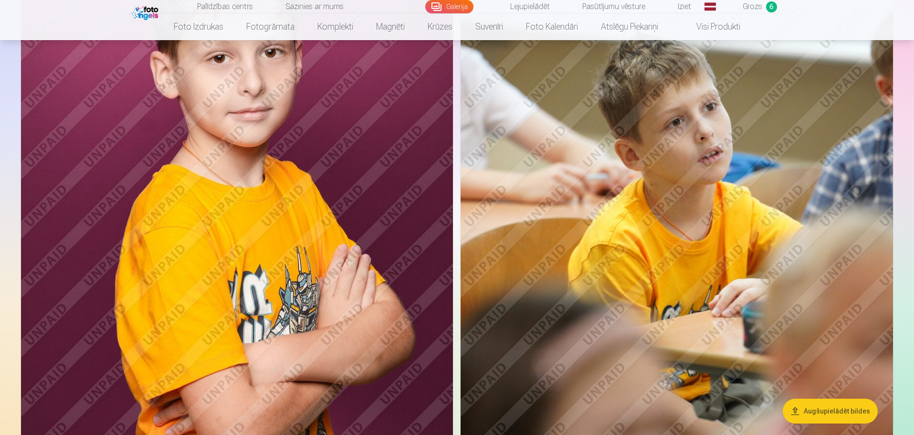
click at [255, 210] on img at bounding box center [237, 208] width 432 height 649
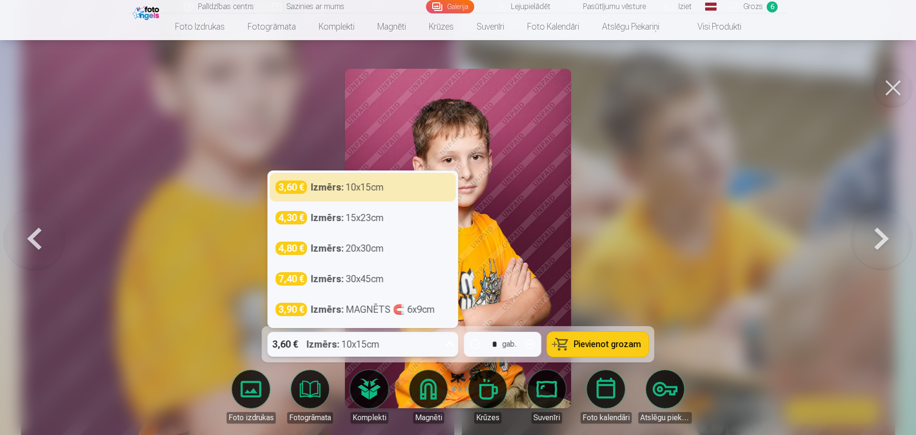
click at [450, 343] on icon at bounding box center [449, 343] width 15 height 15
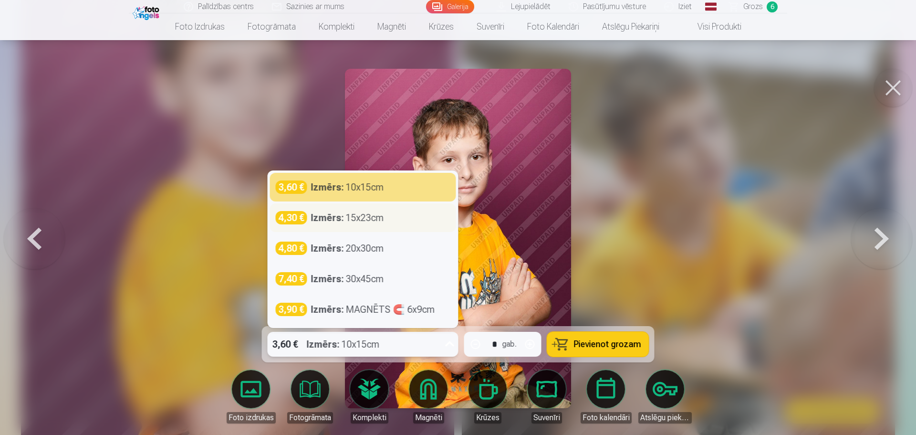
click at [388, 227] on div "4,30 € Izmērs : 15x23cm" at bounding box center [363, 217] width 186 height 29
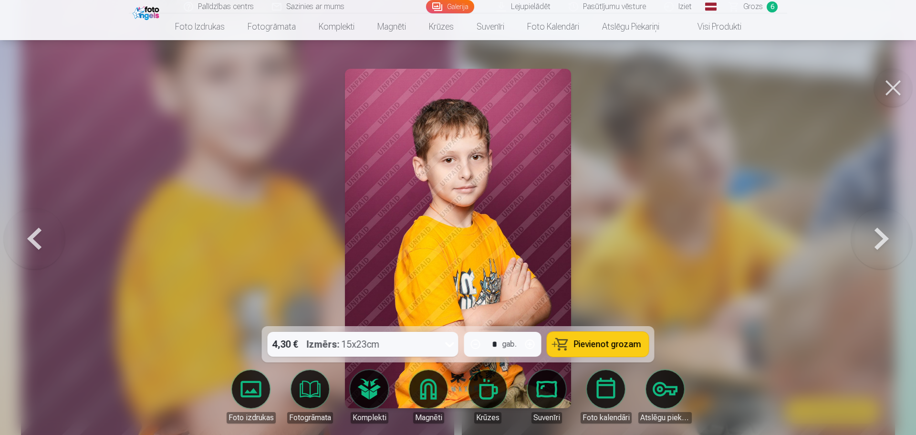
click at [616, 348] on span "Pievienot grozam" at bounding box center [607, 344] width 67 height 9
click at [458, 5] on link "Galerija" at bounding box center [450, 6] width 48 height 13
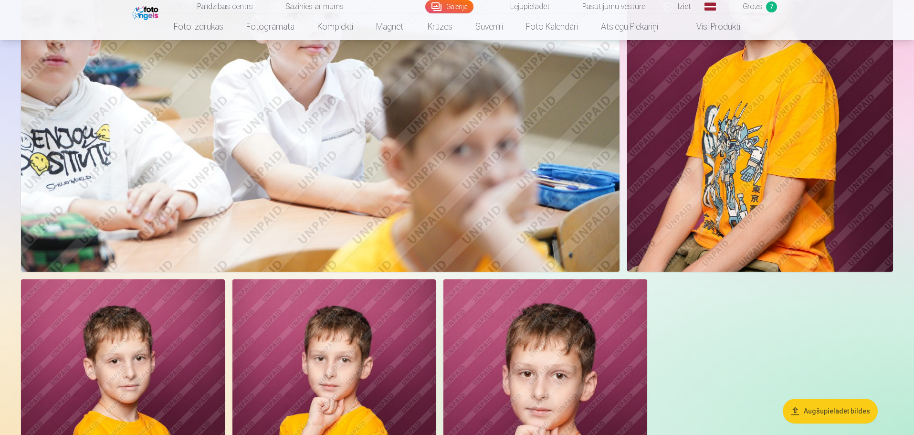
scroll to position [6729, 0]
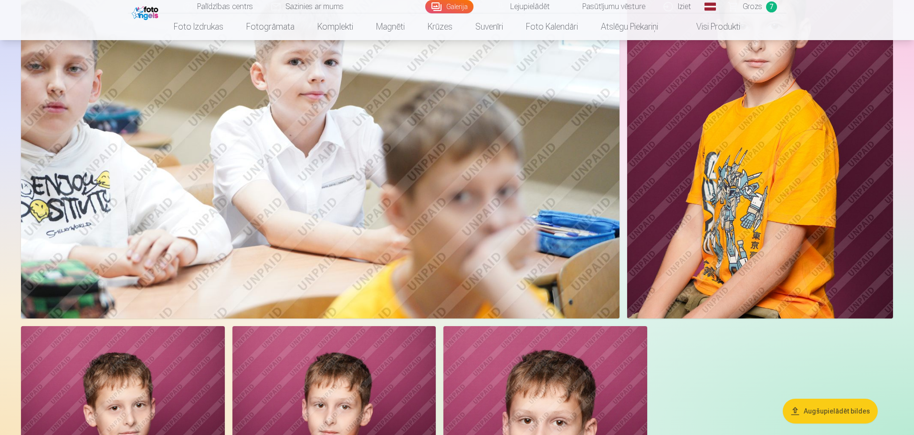
click at [746, 10] on span "Grozs" at bounding box center [753, 6] width 20 height 11
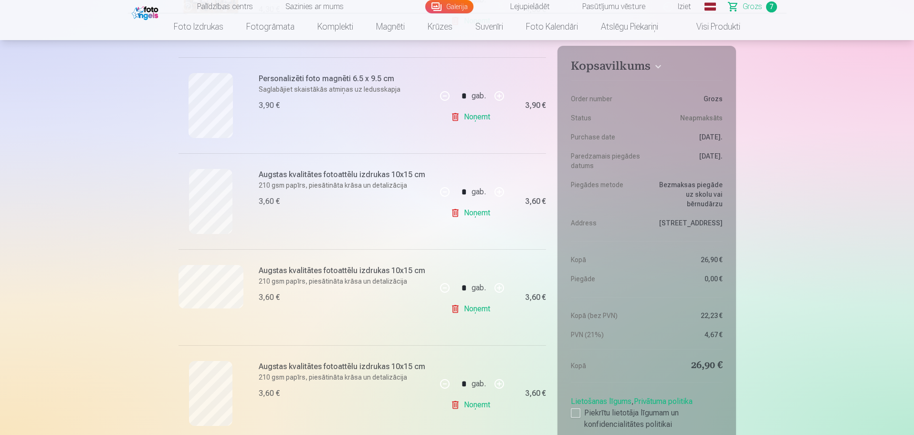
scroll to position [239, 0]
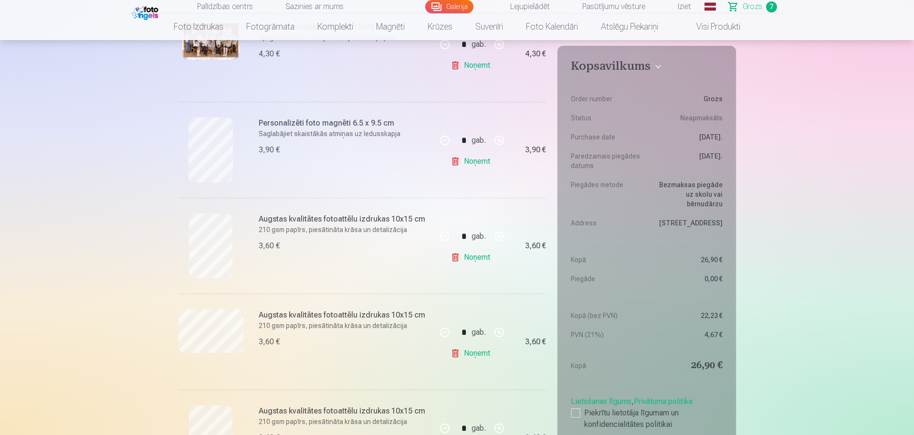
click at [451, 4] on link "Galerija" at bounding box center [449, 6] width 48 height 13
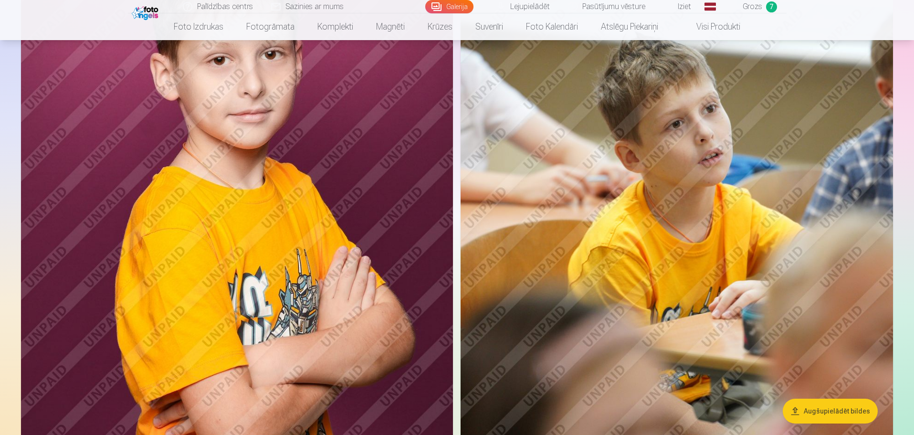
scroll to position [6013, 0]
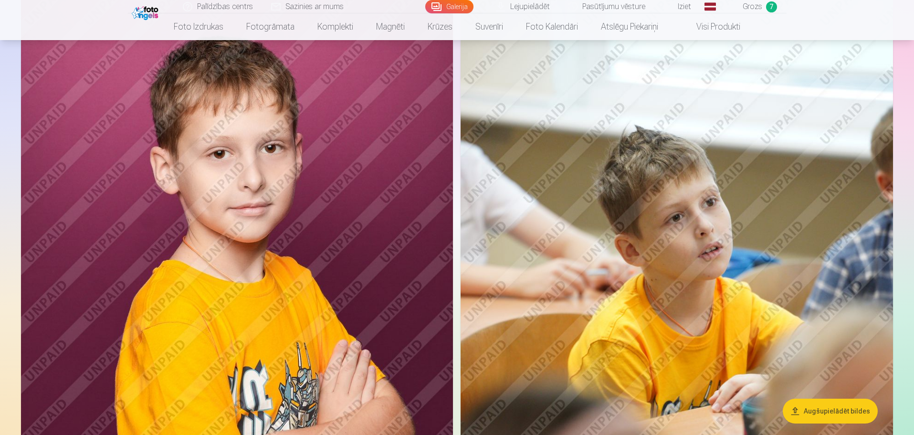
click at [716, 288] on img at bounding box center [677, 303] width 432 height 649
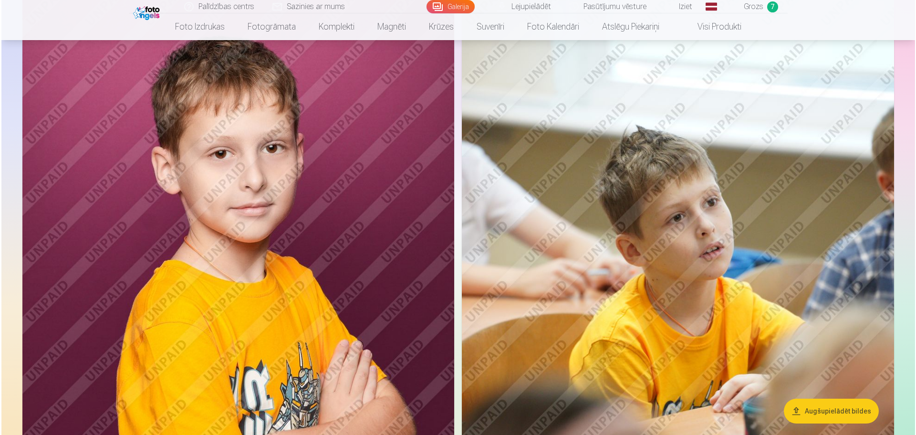
scroll to position [6029, 0]
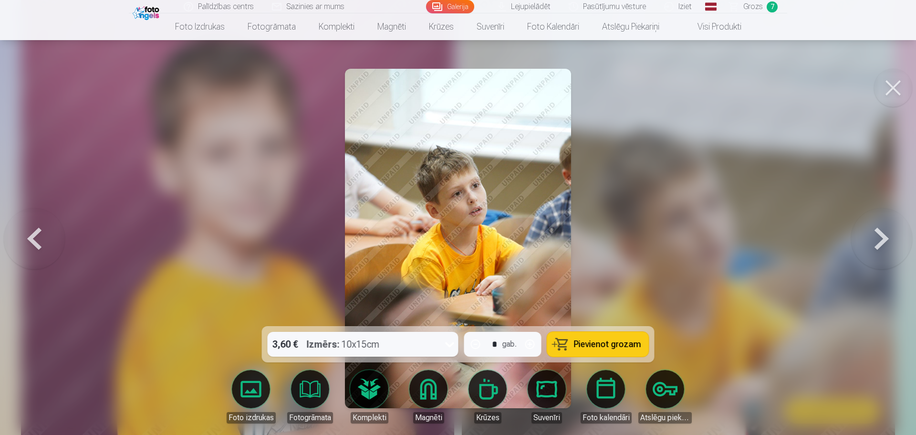
click at [581, 346] on span "Pievienot grozam" at bounding box center [607, 344] width 67 height 9
click at [457, 1] on link "Galerija" at bounding box center [450, 6] width 48 height 13
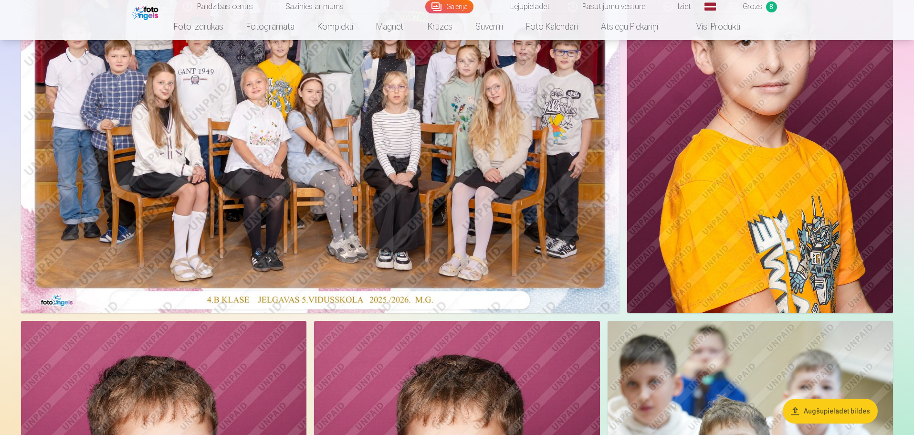
scroll to position [48, 0]
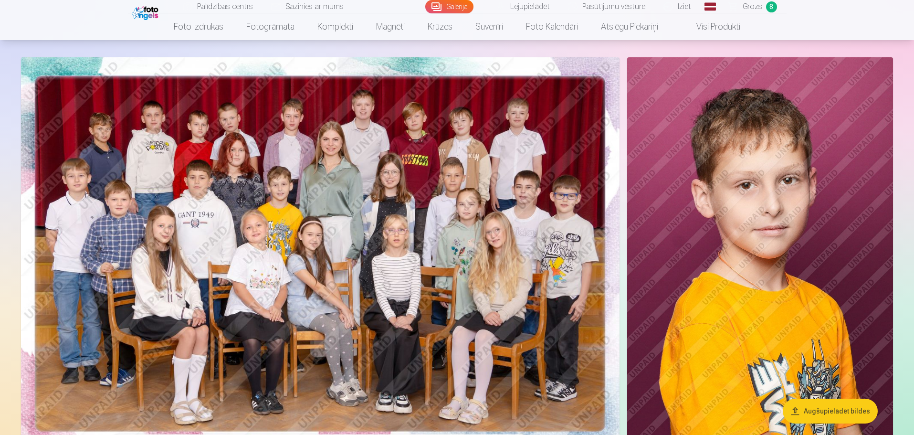
click at [751, 3] on span "Grozs" at bounding box center [753, 6] width 20 height 11
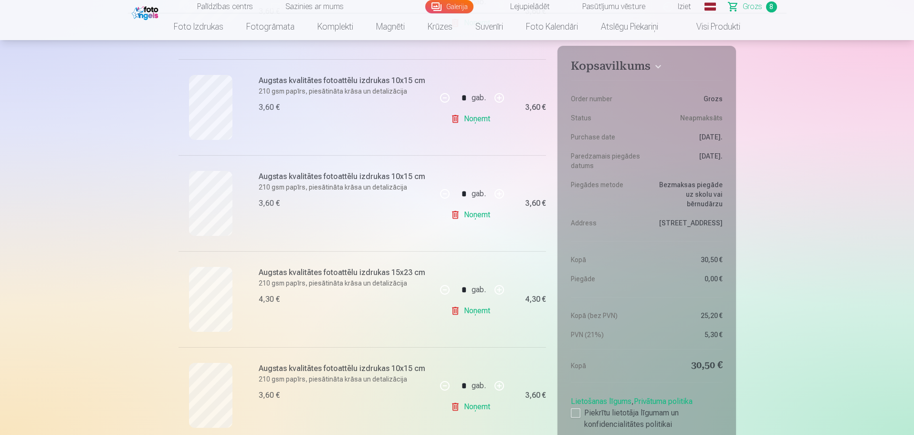
scroll to position [573, 0]
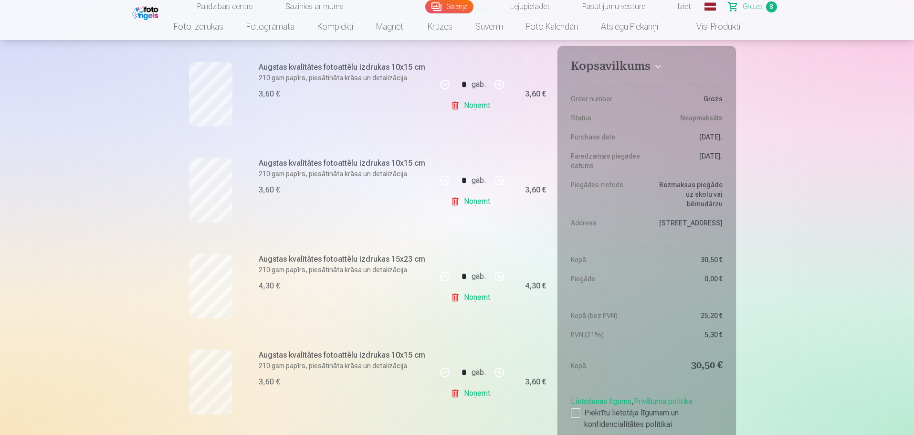
click at [474, 299] on link "Noņemt" at bounding box center [472, 297] width 43 height 19
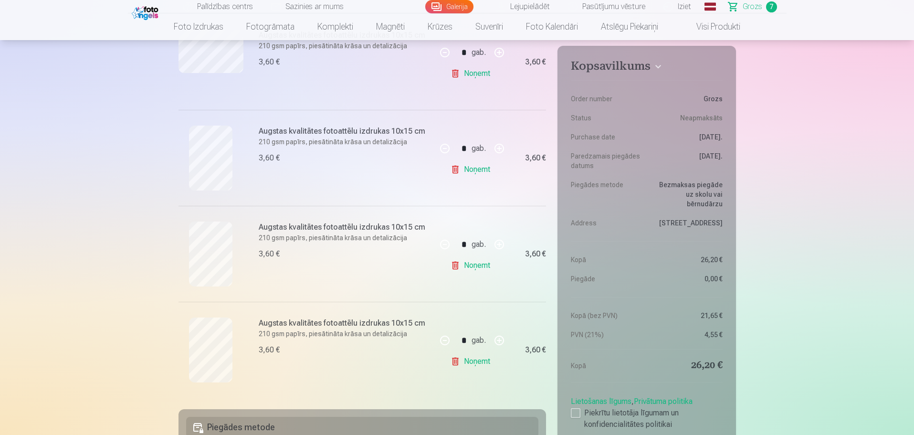
scroll to position [382, 0]
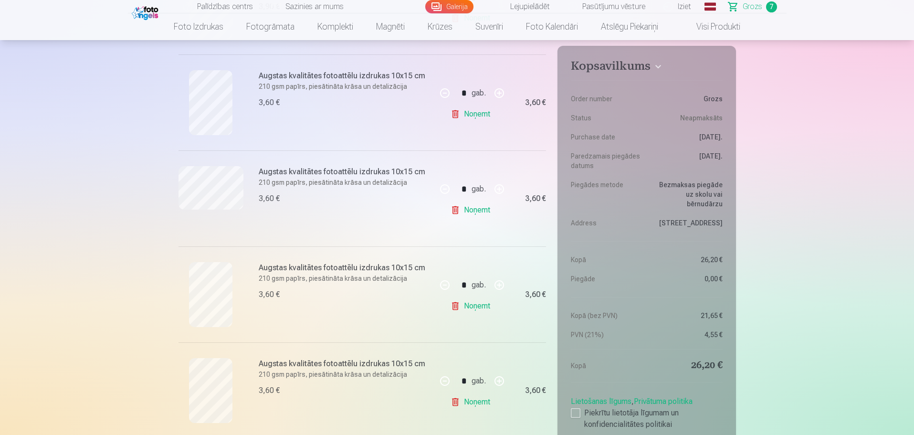
click at [456, 9] on link "Galerija" at bounding box center [449, 6] width 48 height 13
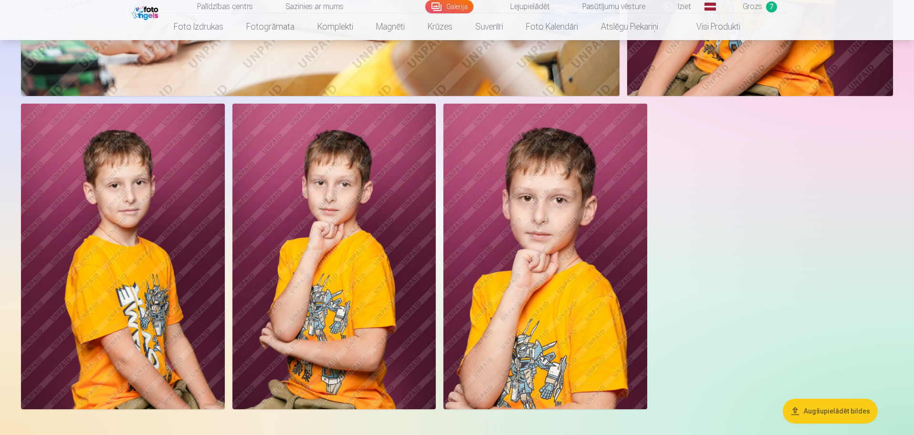
scroll to position [7016, 0]
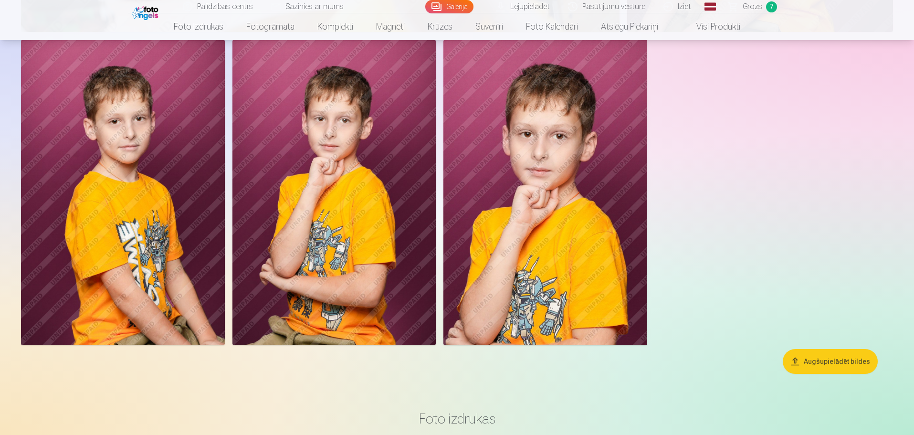
click at [333, 190] on img at bounding box center [334, 192] width 204 height 305
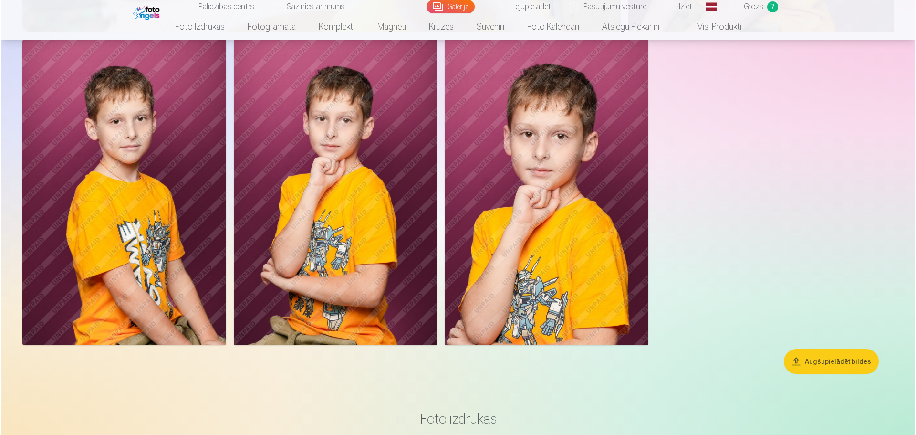
scroll to position [7033, 0]
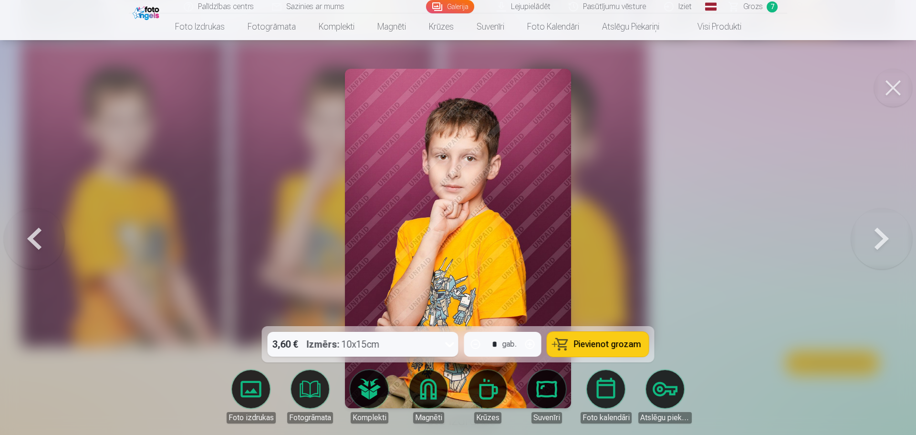
click at [583, 342] on span "Pievienot grozam" at bounding box center [607, 344] width 67 height 9
click at [746, 7] on span "Grozs" at bounding box center [754, 6] width 20 height 11
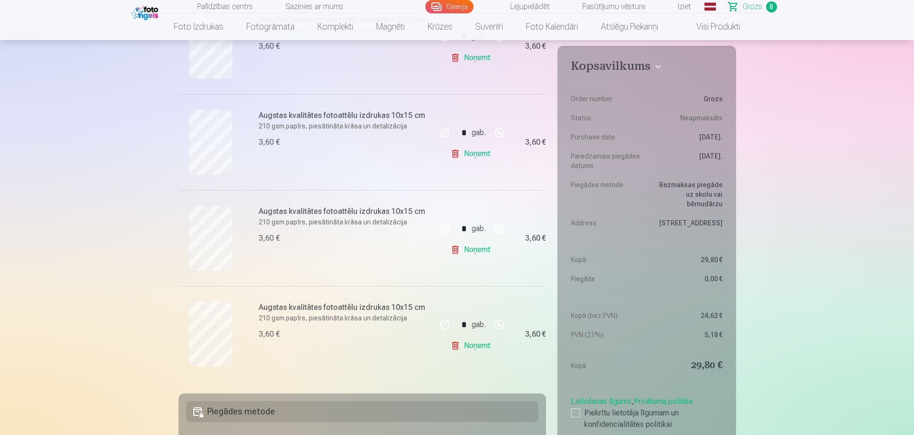
scroll to position [716, 0]
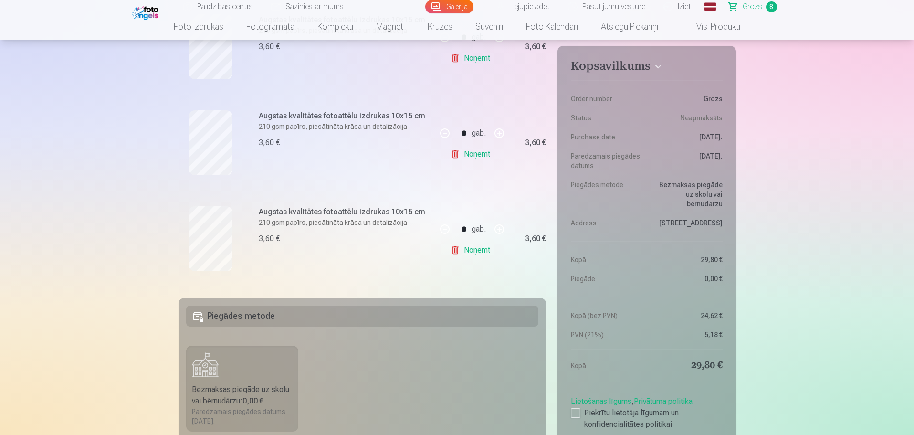
click at [455, 5] on link "Galerija" at bounding box center [449, 6] width 48 height 13
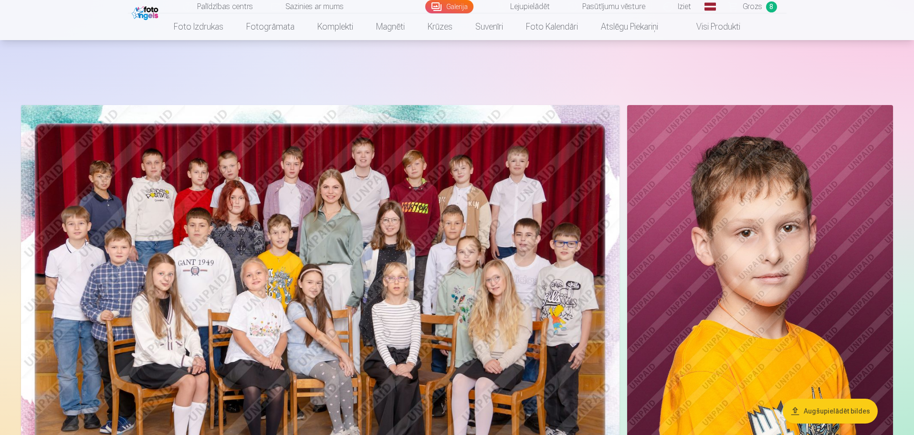
scroll to position [143, 0]
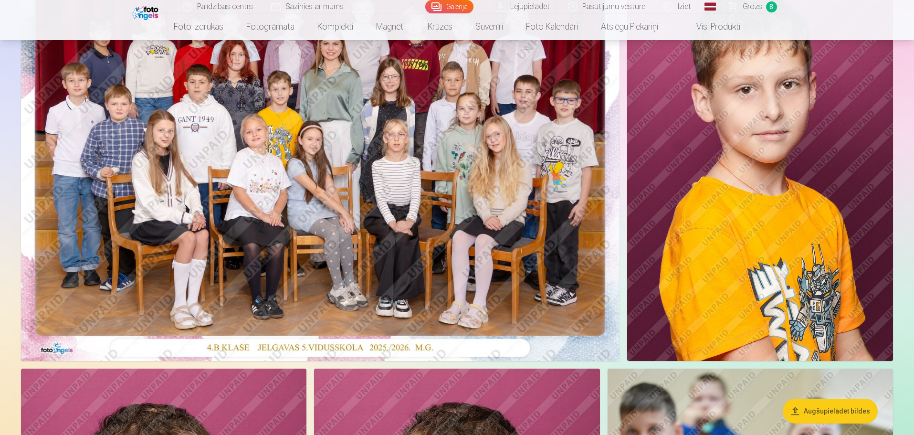
click at [754, 2] on span "Grozs" at bounding box center [753, 6] width 20 height 11
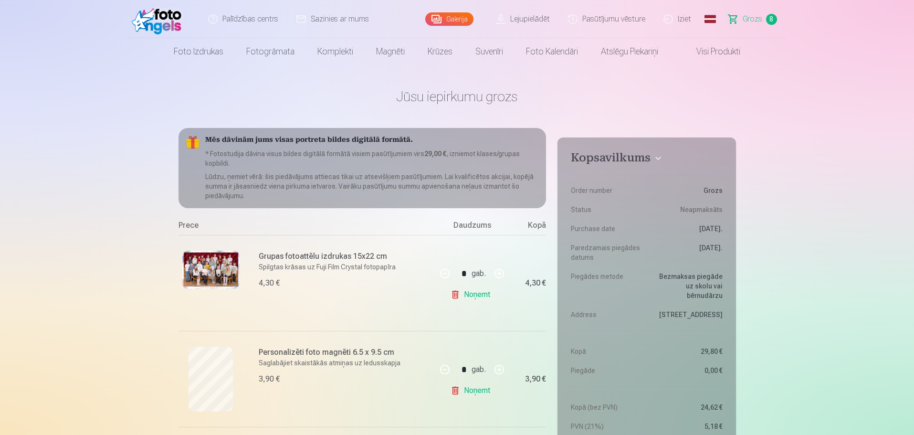
click at [455, 14] on link "Galerija" at bounding box center [449, 18] width 48 height 13
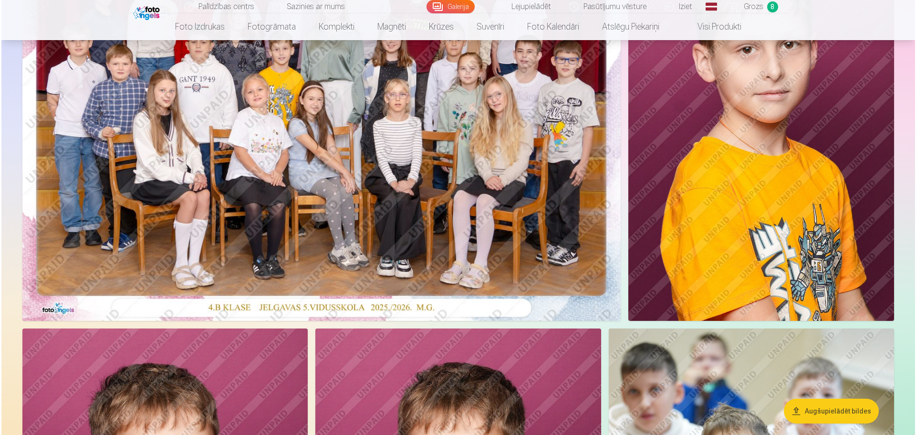
scroll to position [95, 0]
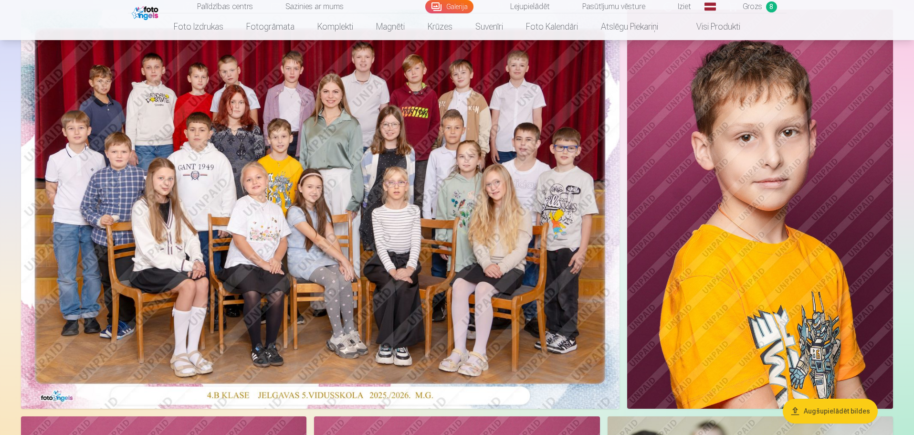
click at [845, 194] on img at bounding box center [760, 209] width 266 height 399
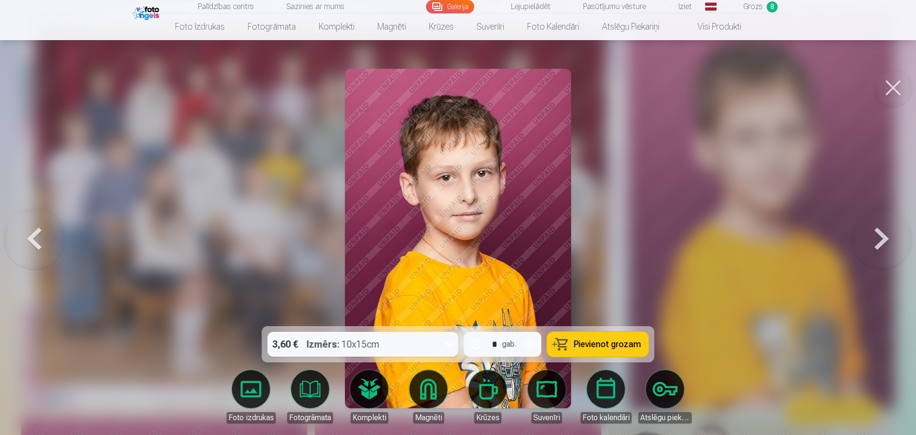
click at [600, 346] on span "Pievienot grozam" at bounding box center [607, 344] width 67 height 9
click at [747, 4] on span "Grozs" at bounding box center [754, 6] width 20 height 11
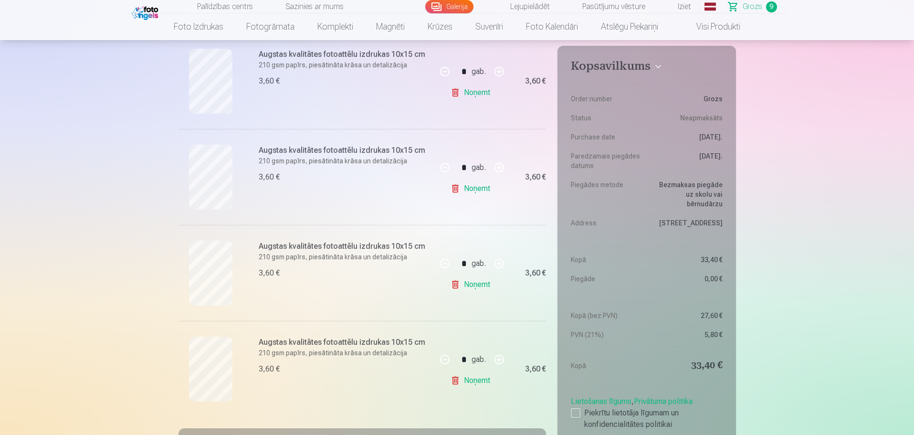
scroll to position [764, 0]
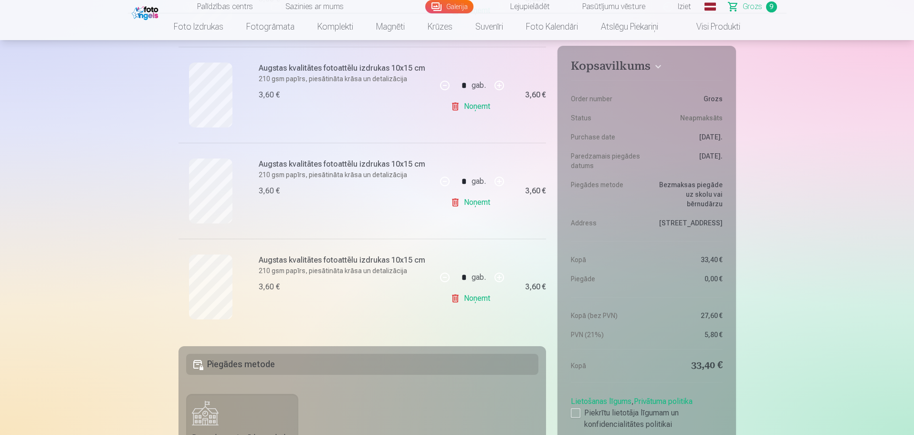
click at [472, 302] on link "Noņemt" at bounding box center [472, 298] width 43 height 19
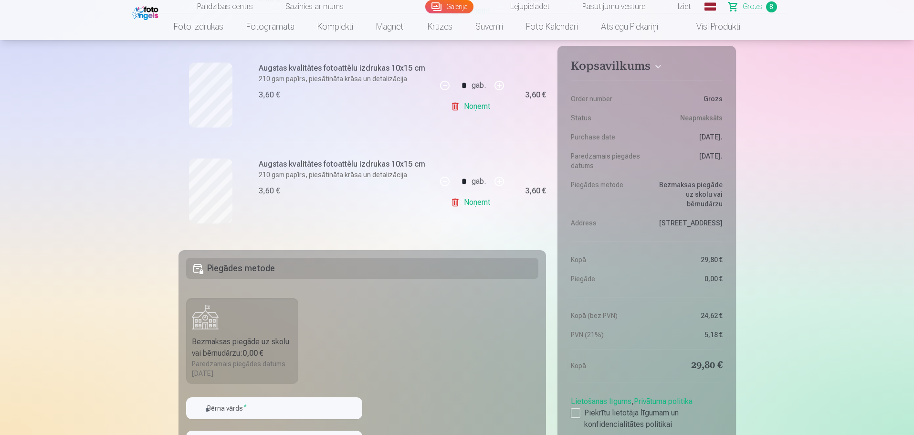
click at [449, 3] on link "Galerija" at bounding box center [449, 6] width 48 height 13
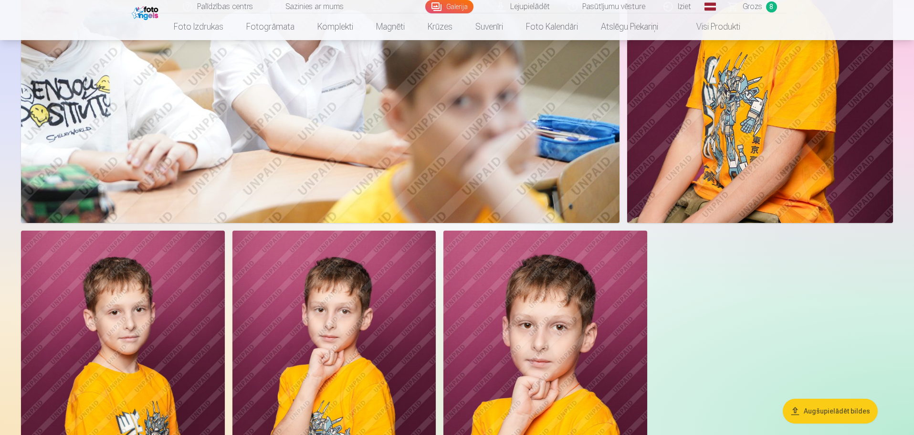
scroll to position [7016, 0]
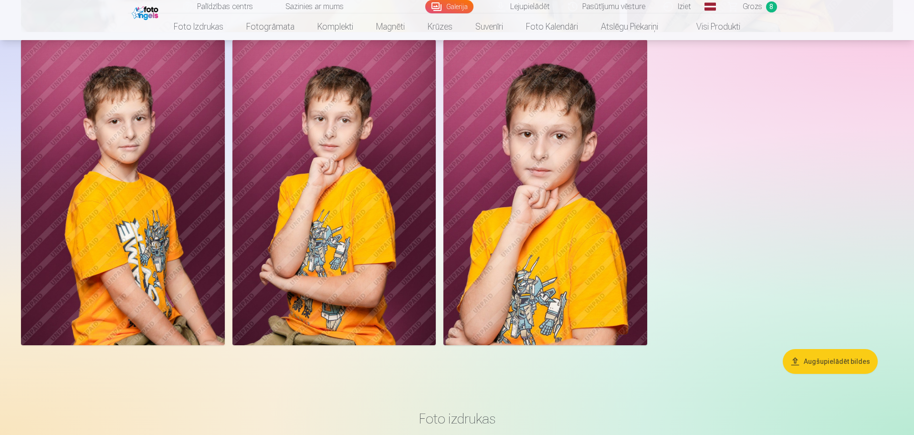
click at [530, 189] on img at bounding box center [544, 192] width 203 height 305
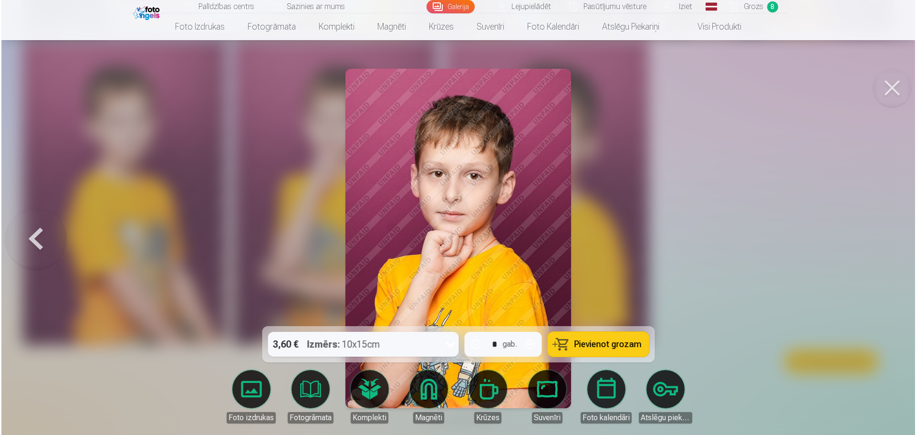
scroll to position [7033, 0]
click at [592, 345] on span "Pievienot grozam" at bounding box center [607, 344] width 67 height 9
click at [748, 6] on span "Grozs" at bounding box center [754, 6] width 20 height 11
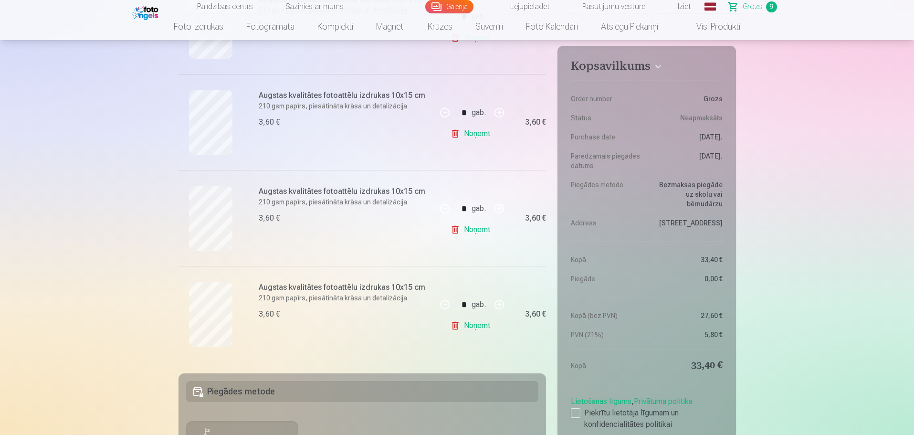
scroll to position [716, 0]
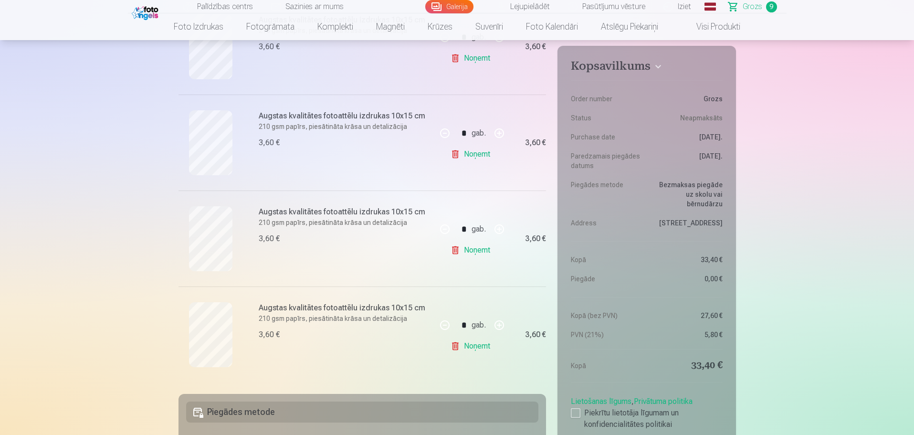
click at [471, 251] on link "Noņemt" at bounding box center [472, 250] width 43 height 19
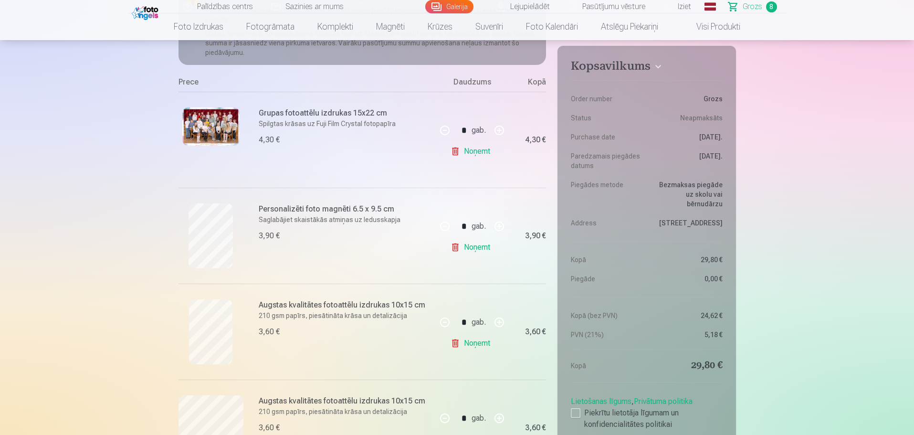
scroll to position [0, 0]
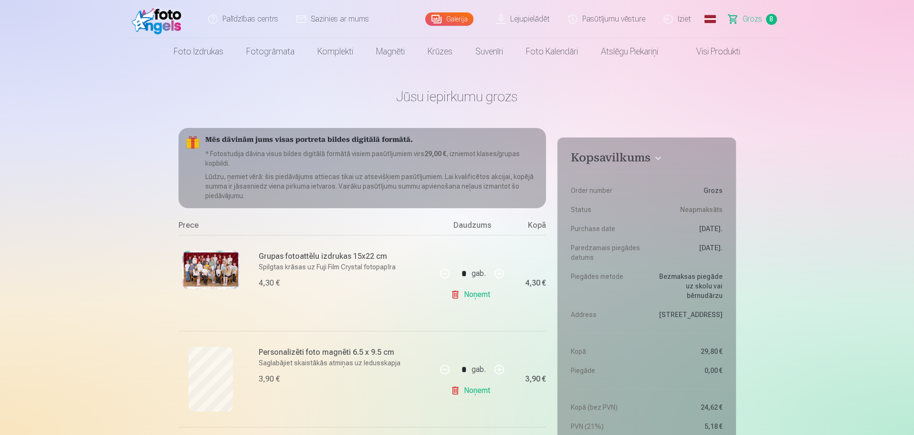
click at [452, 16] on link "Galerija" at bounding box center [449, 18] width 48 height 13
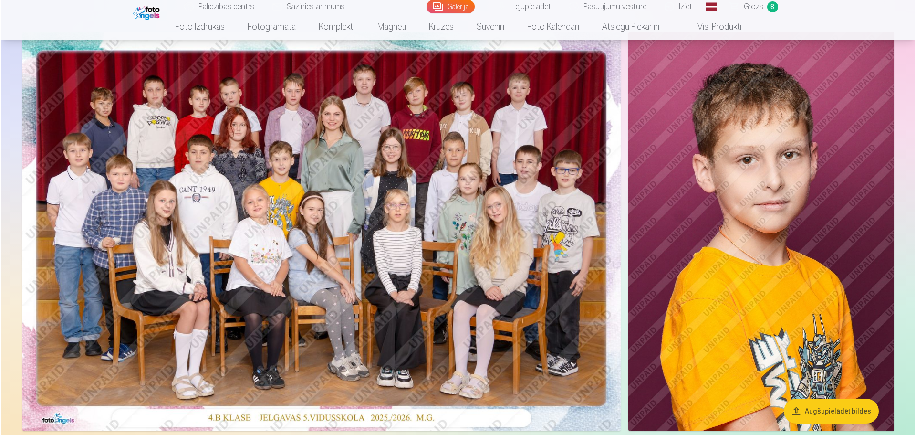
scroll to position [95, 0]
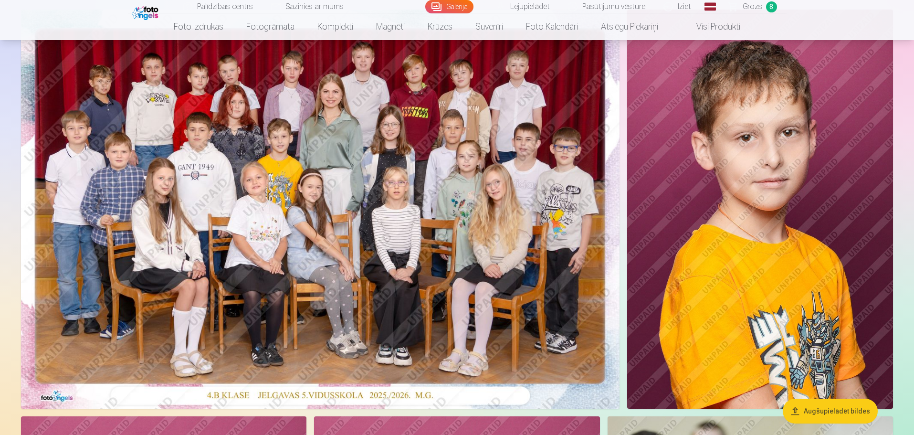
click at [746, 239] on img at bounding box center [760, 209] width 266 height 399
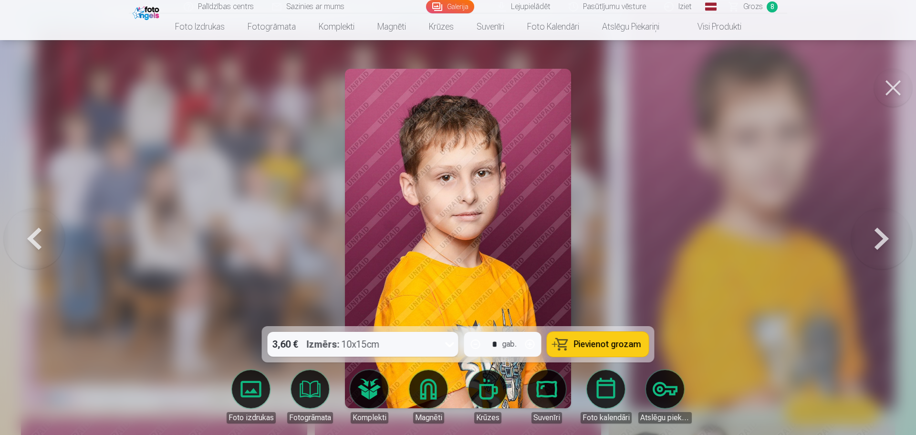
click at [587, 348] on span "Pievienot grozam" at bounding box center [607, 344] width 67 height 9
click at [756, 8] on span "Grozs" at bounding box center [754, 6] width 20 height 11
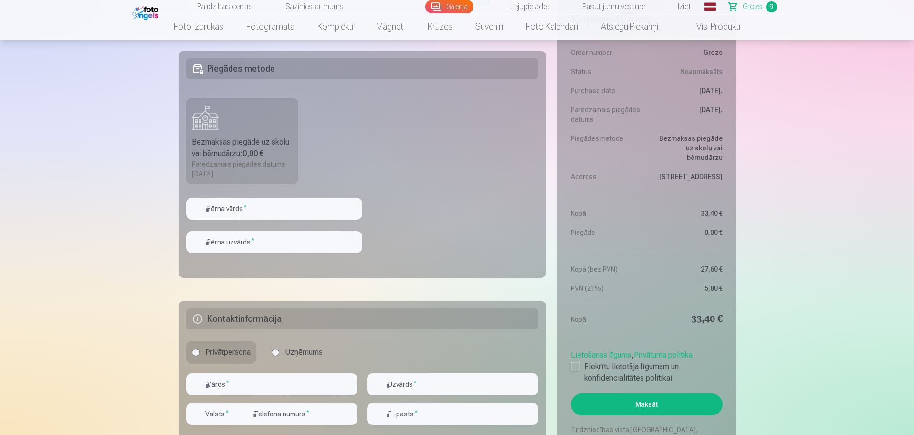
scroll to position [1145, 0]
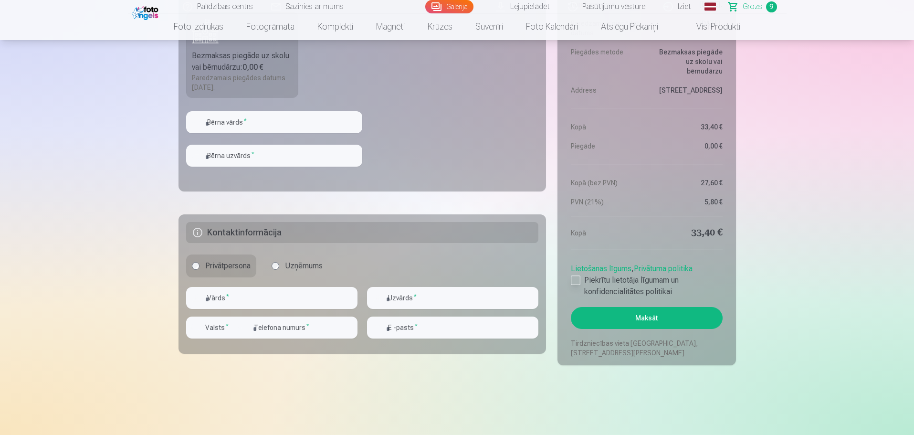
click at [580, 282] on div at bounding box center [576, 280] width 10 height 10
click at [233, 295] on input "text" at bounding box center [271, 298] width 171 height 22
type input "*****"
click at [429, 302] on input "text" at bounding box center [452, 298] width 171 height 22
type input "********"
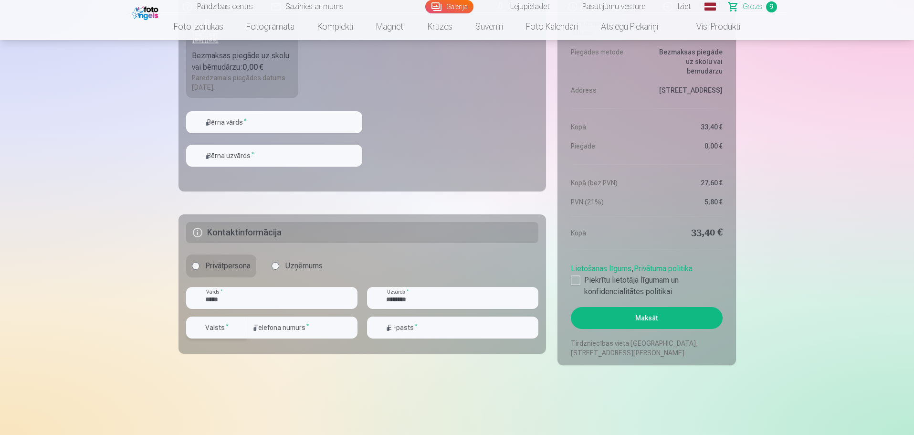
click at [245, 328] on div "button" at bounding box center [240, 327] width 11 height 11
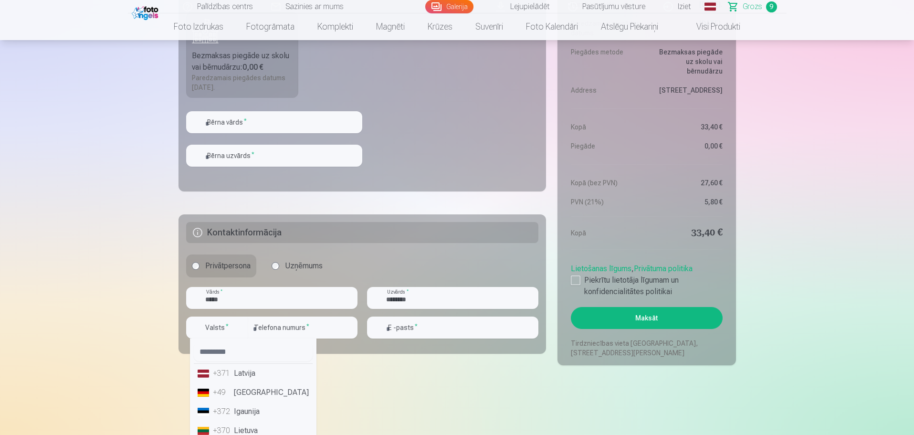
click at [244, 371] on li "+371 Latvija" at bounding box center [253, 373] width 119 height 19
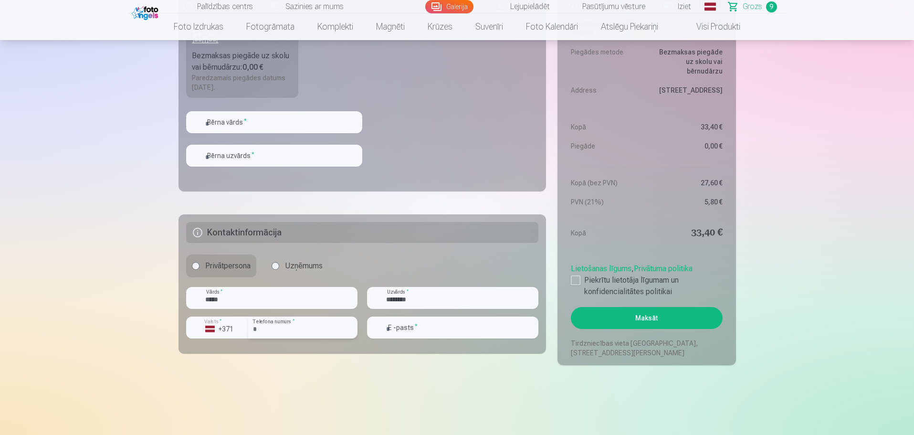
click at [293, 324] on input "number" at bounding box center [302, 327] width 109 height 22
type input "********"
click at [413, 320] on input "email" at bounding box center [452, 327] width 171 height 22
type input "**********"
click at [262, 122] on input "text" at bounding box center [274, 122] width 176 height 22
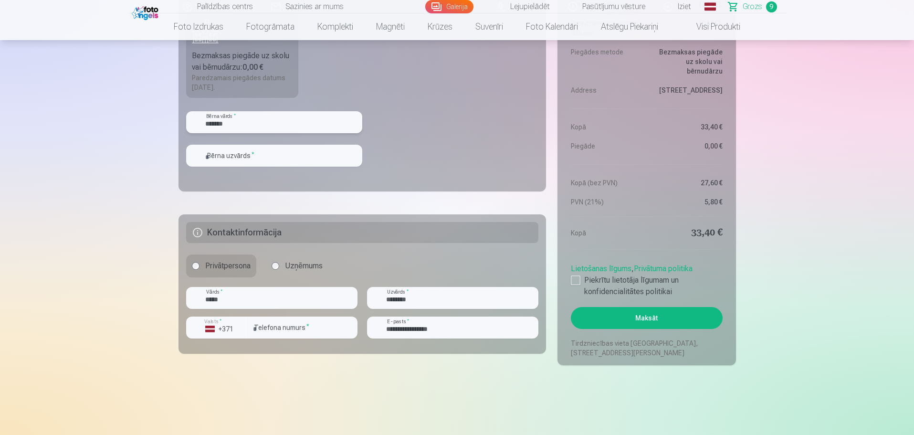
type input "*******"
click at [246, 154] on input "text" at bounding box center [274, 156] width 176 height 22
type input "**********"
click at [661, 319] on button "Maksāt" at bounding box center [646, 318] width 151 height 22
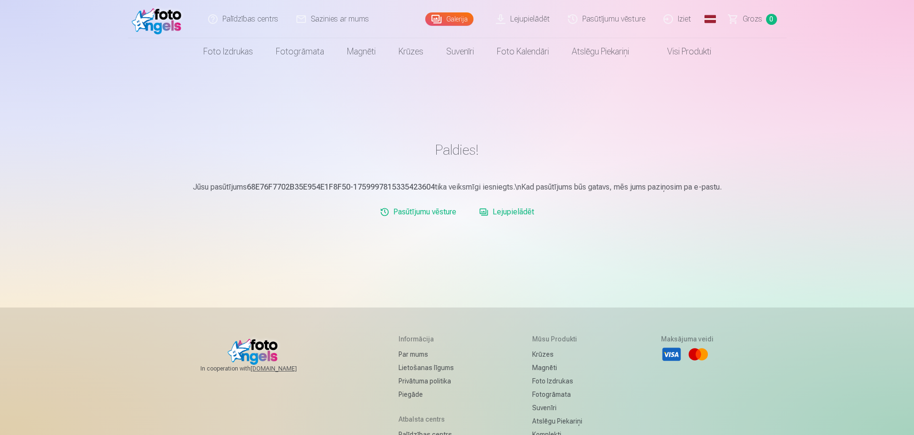
click at [523, 212] on link "Lejupielādēt" at bounding box center [506, 211] width 63 height 19
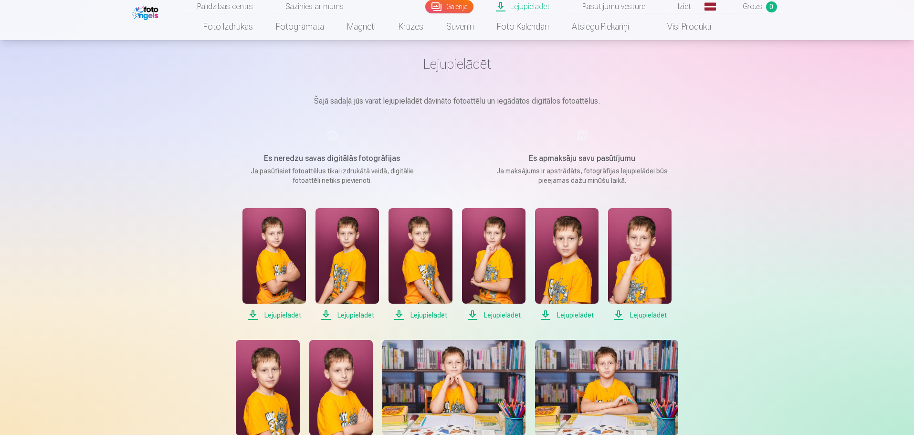
scroll to position [48, 0]
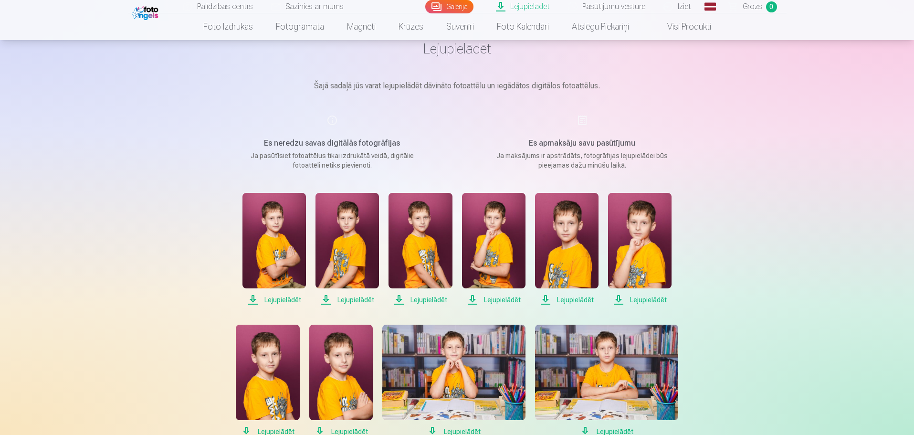
click at [414, 297] on span "Lejupielādēt" at bounding box center [419, 299] width 63 height 11
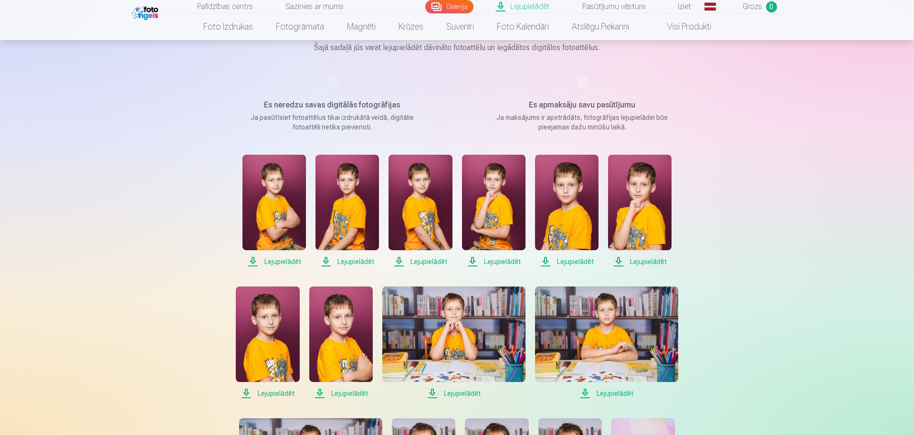
scroll to position [191, 0]
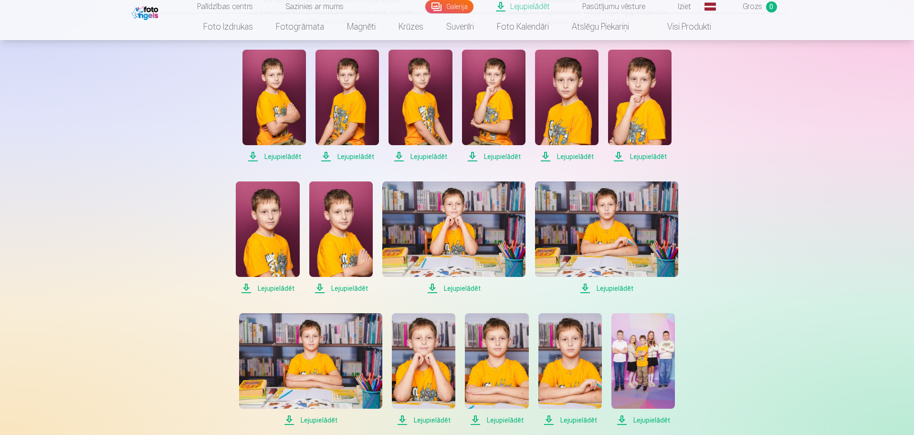
click at [452, 288] on span "Lejupielādēt" at bounding box center [453, 288] width 143 height 11
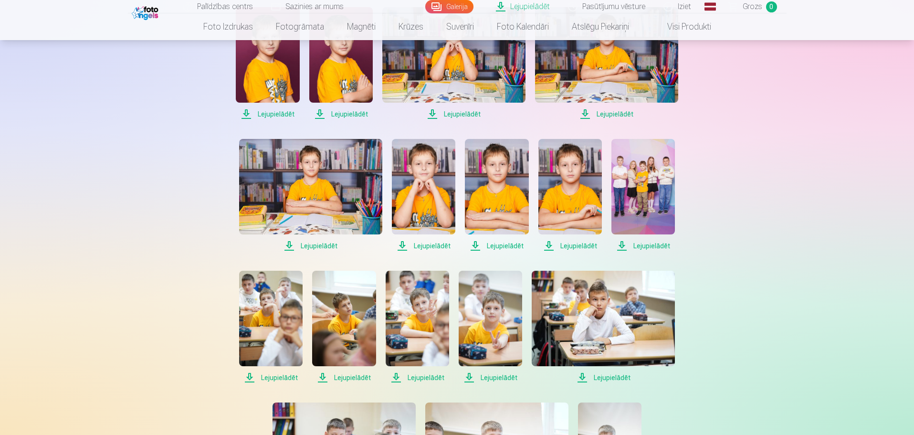
scroll to position [382, 0]
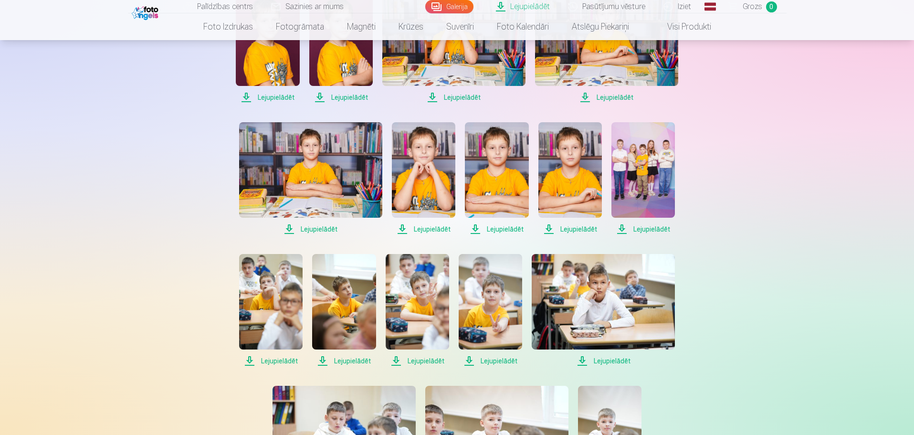
click at [412, 304] on img at bounding box center [417, 301] width 63 height 95
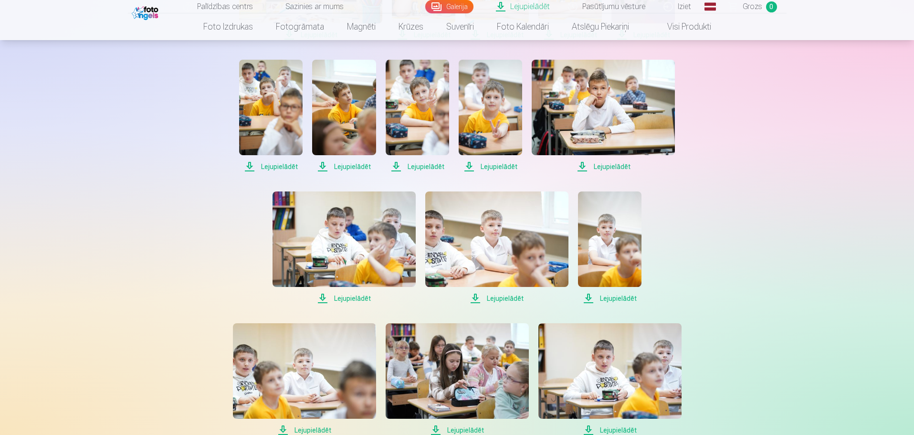
scroll to position [573, 0]
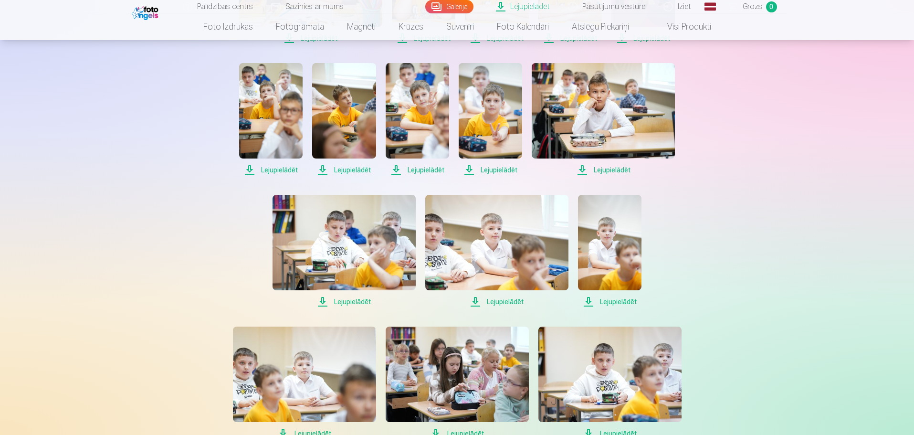
click at [503, 169] on span "Lejupielādēt" at bounding box center [490, 169] width 63 height 11
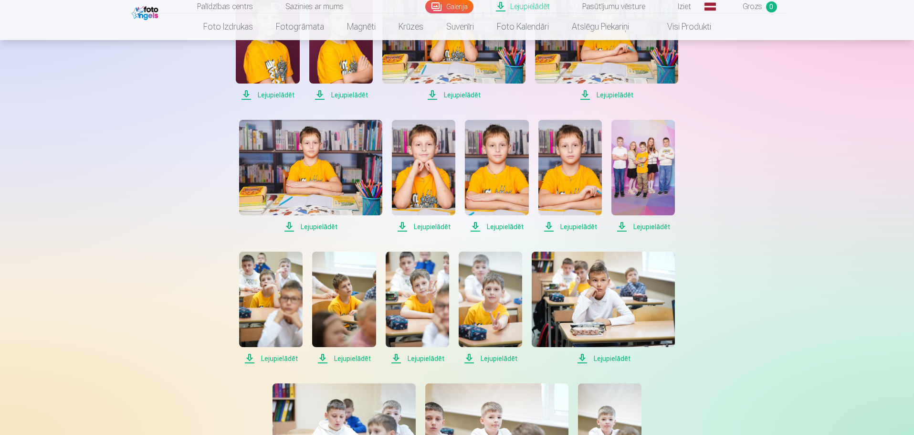
scroll to position [382, 0]
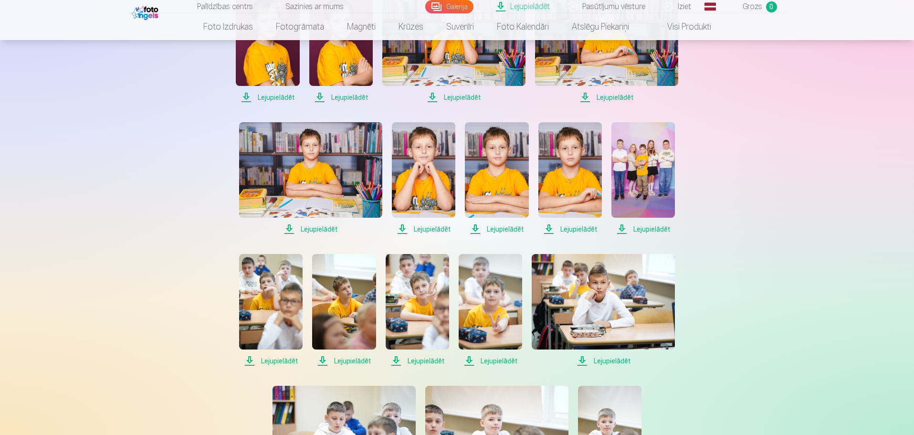
click at [331, 182] on img at bounding box center [310, 169] width 143 height 95
click at [586, 148] on img at bounding box center [569, 169] width 63 height 95
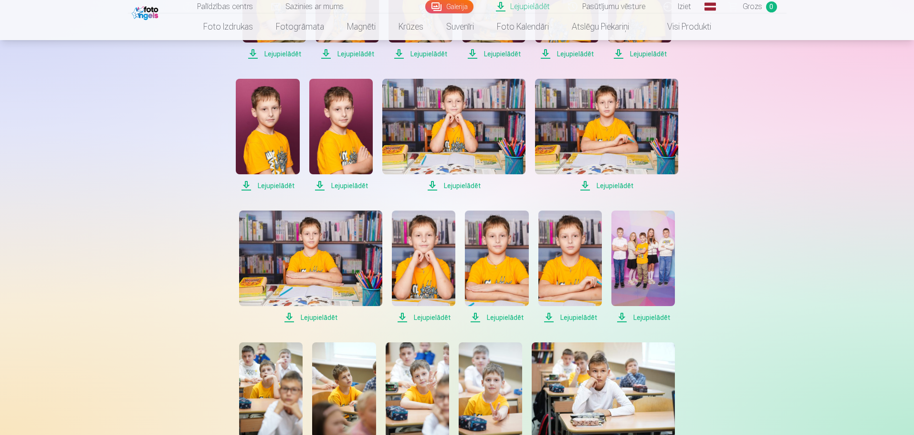
scroll to position [286, 0]
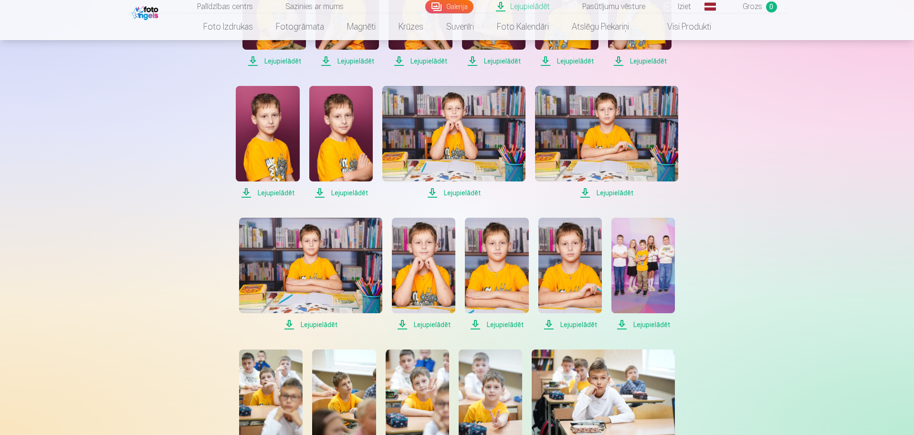
click at [340, 193] on span "Lejupielādēt" at bounding box center [340, 192] width 63 height 11
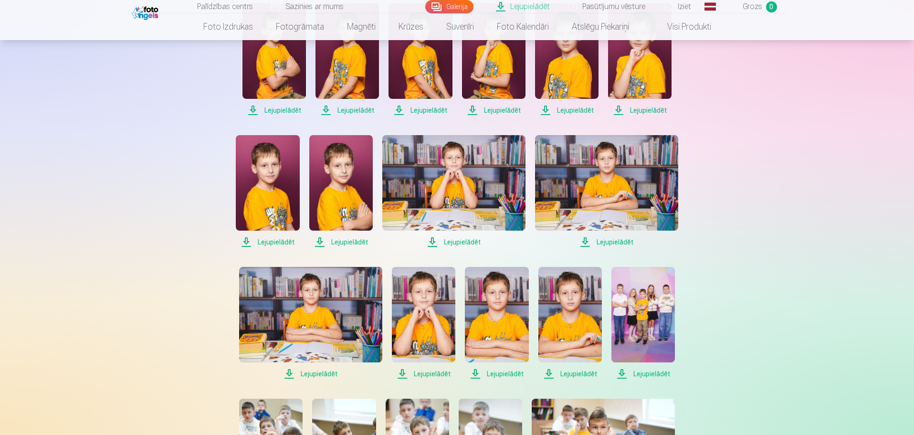
scroll to position [191, 0]
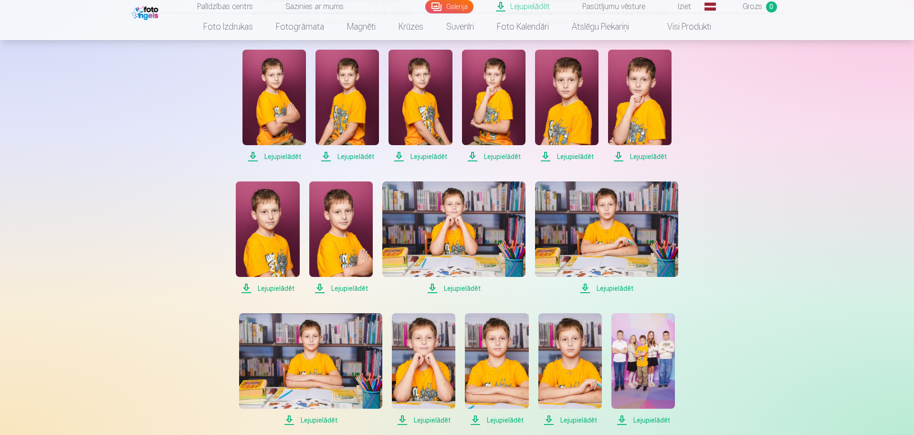
click at [350, 114] on img at bounding box center [346, 97] width 63 height 95
click at [279, 83] on img at bounding box center [273, 97] width 63 height 95
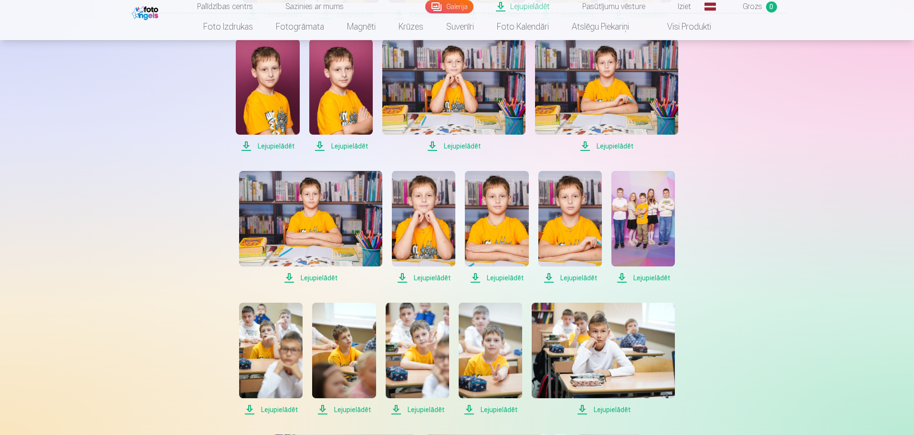
scroll to position [334, 0]
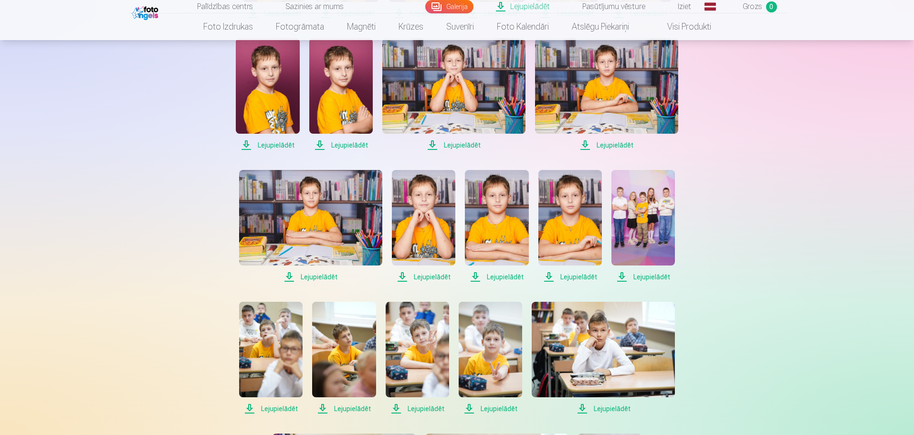
click at [440, 218] on img at bounding box center [423, 217] width 63 height 95
click at [650, 277] on span "Lejupielādēt" at bounding box center [642, 276] width 63 height 11
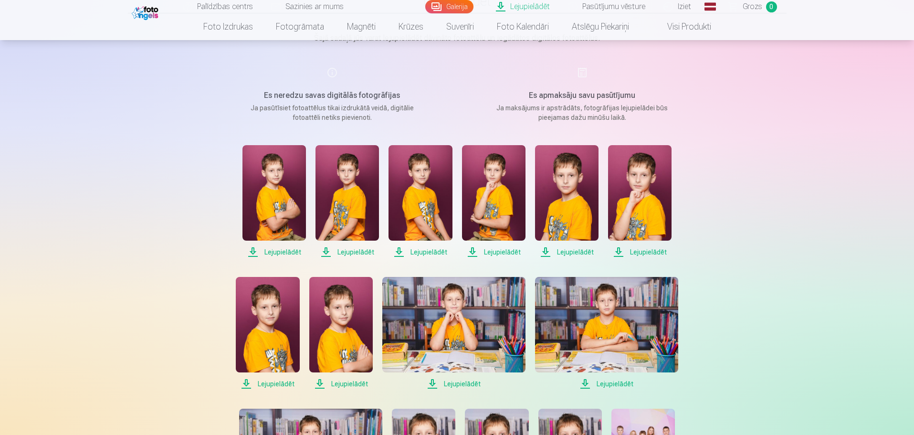
scroll to position [0, 0]
